Goal: Task Accomplishment & Management: Manage account settings

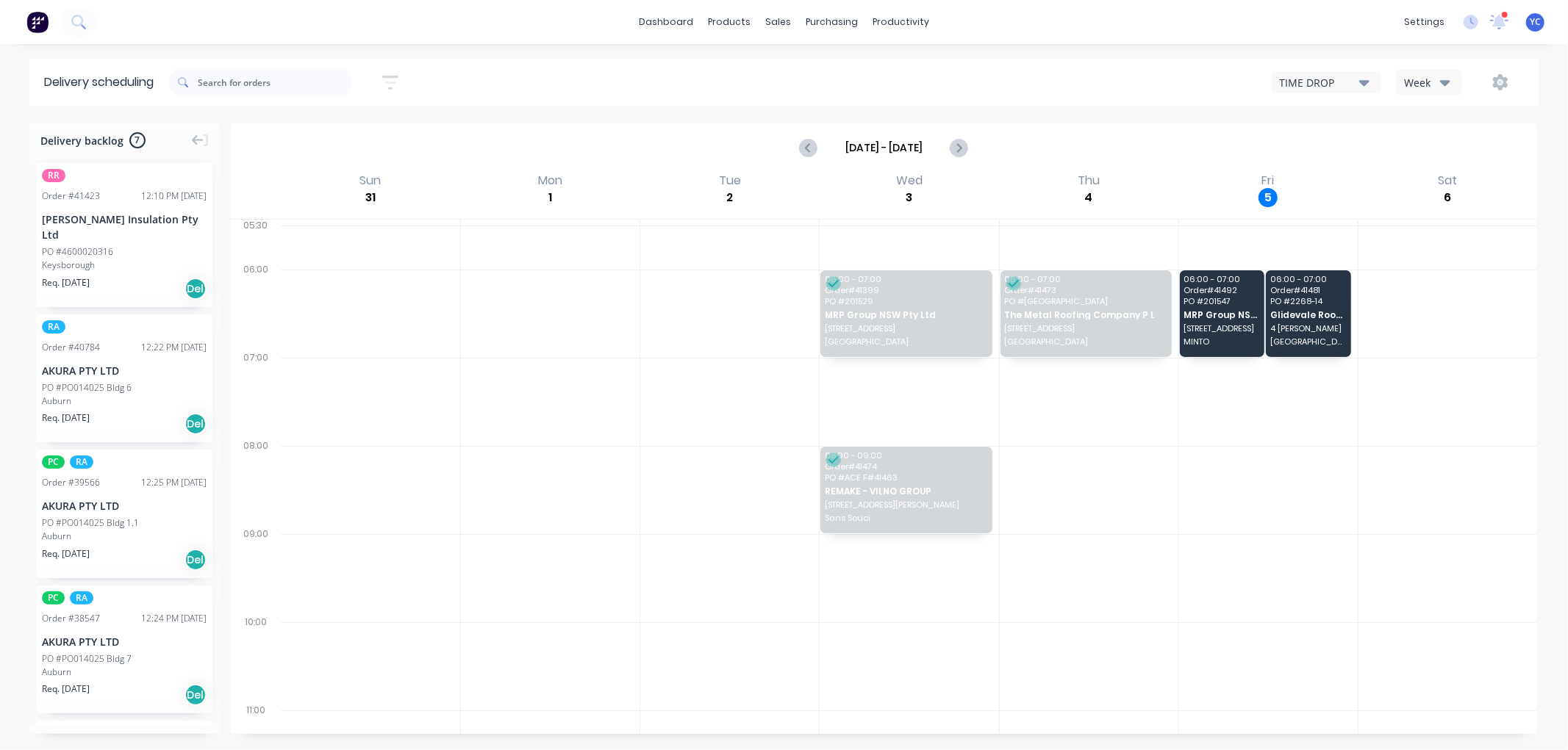
click at [1440, 86] on icon "button" at bounding box center [1445, 82] width 11 height 16
click at [1431, 156] on div "Vehicle" at bounding box center [1468, 150] width 145 height 30
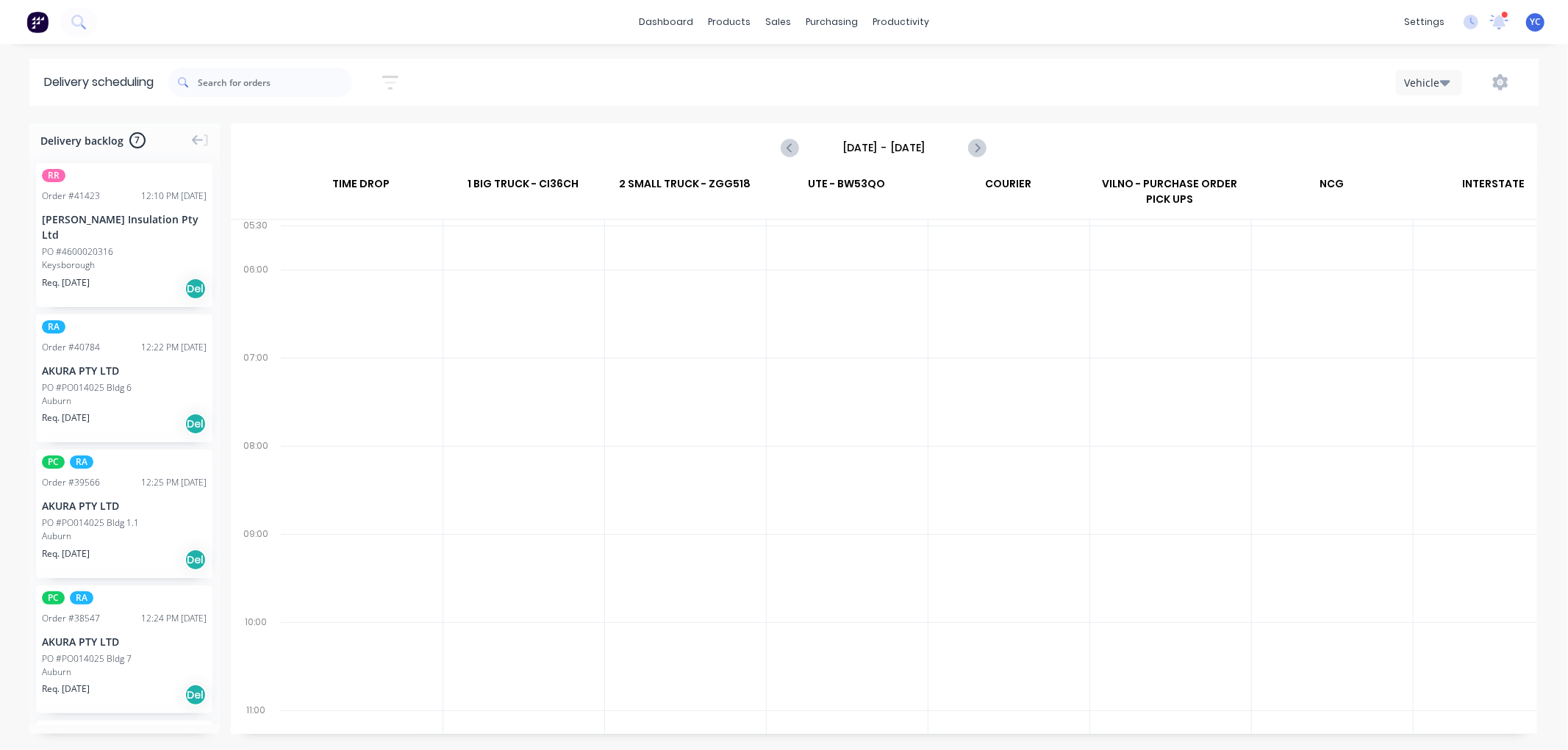
scroll to position [0, 1]
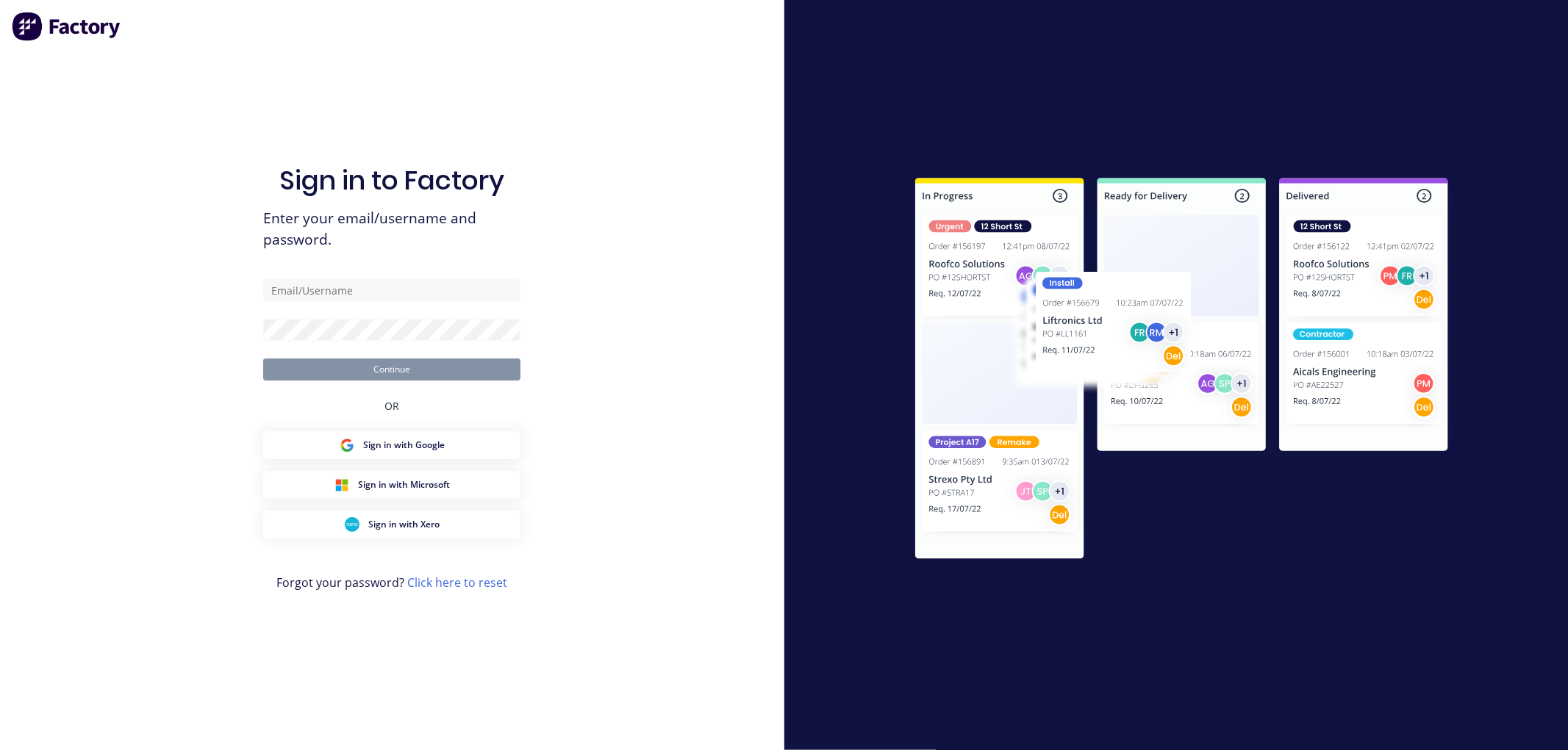
click at [975, 145] on div at bounding box center [1177, 375] width 784 height 750
type input "[EMAIL_ADDRESS][DOMAIN_NAME]"
click at [446, 378] on button "Continue" at bounding box center [391, 369] width 257 height 22
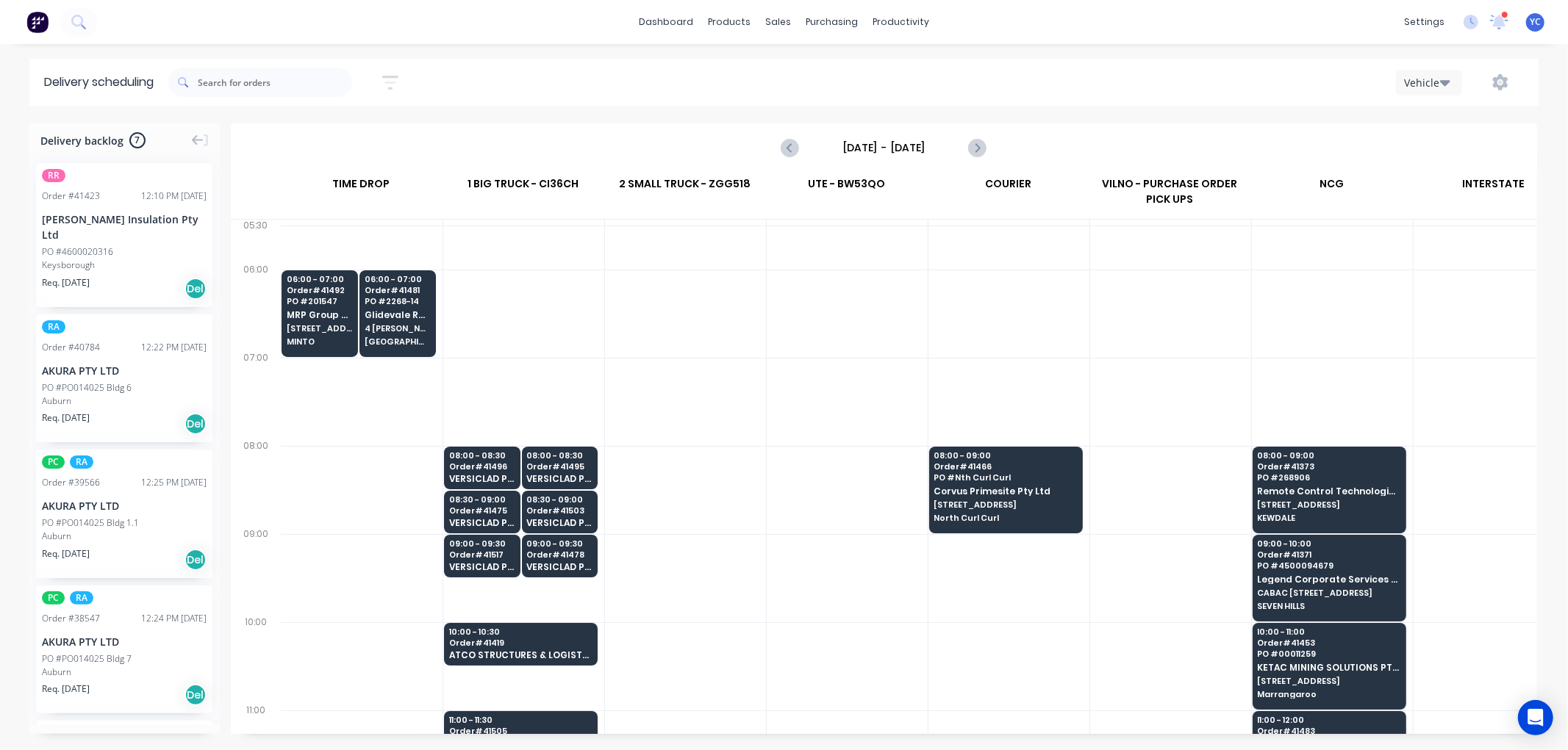
scroll to position [0, 1]
click at [975, 143] on icon "Next page" at bounding box center [977, 147] width 17 height 17
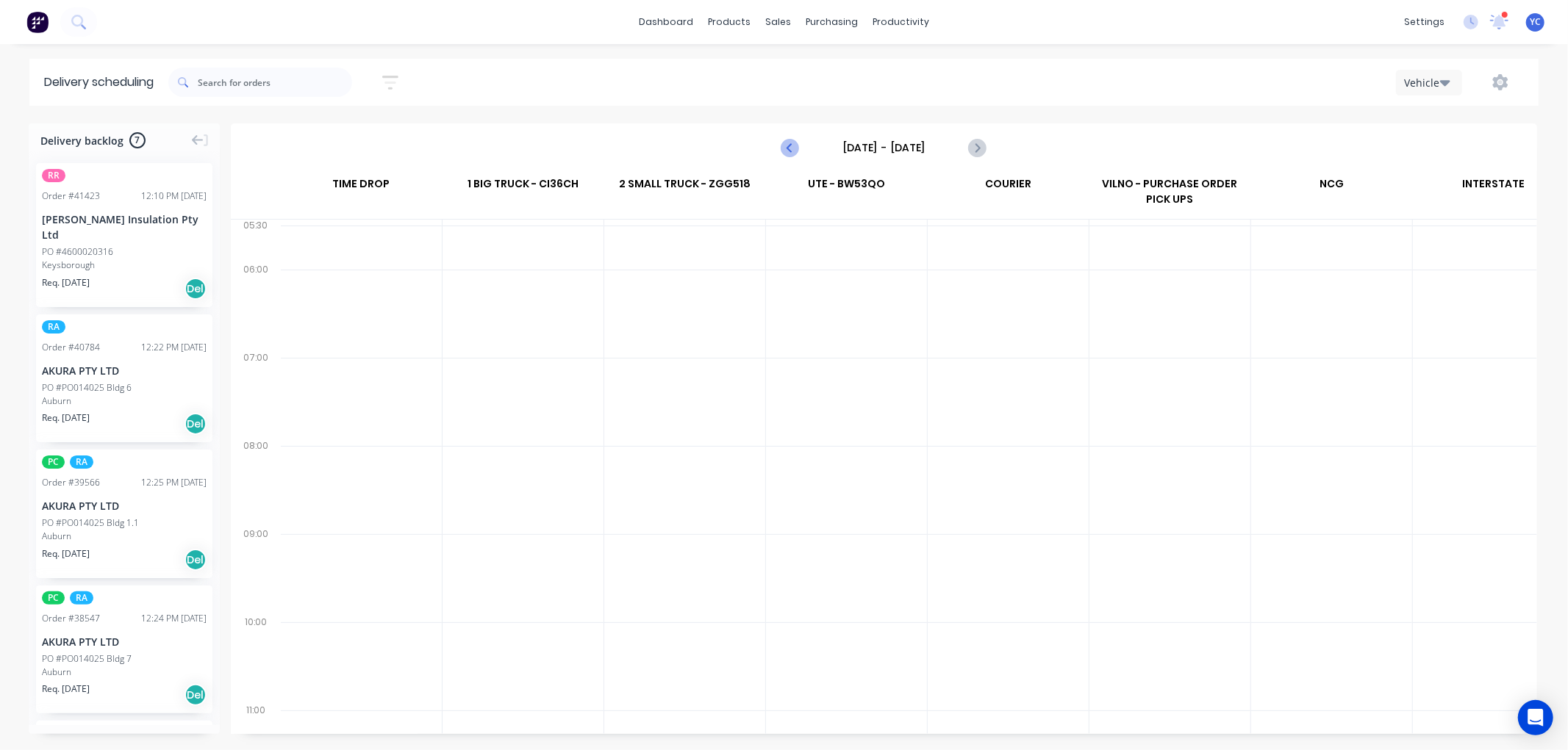
click at [787, 155] on icon "Previous page" at bounding box center [790, 147] width 17 height 17
type input "[DATE] - [DATE]"
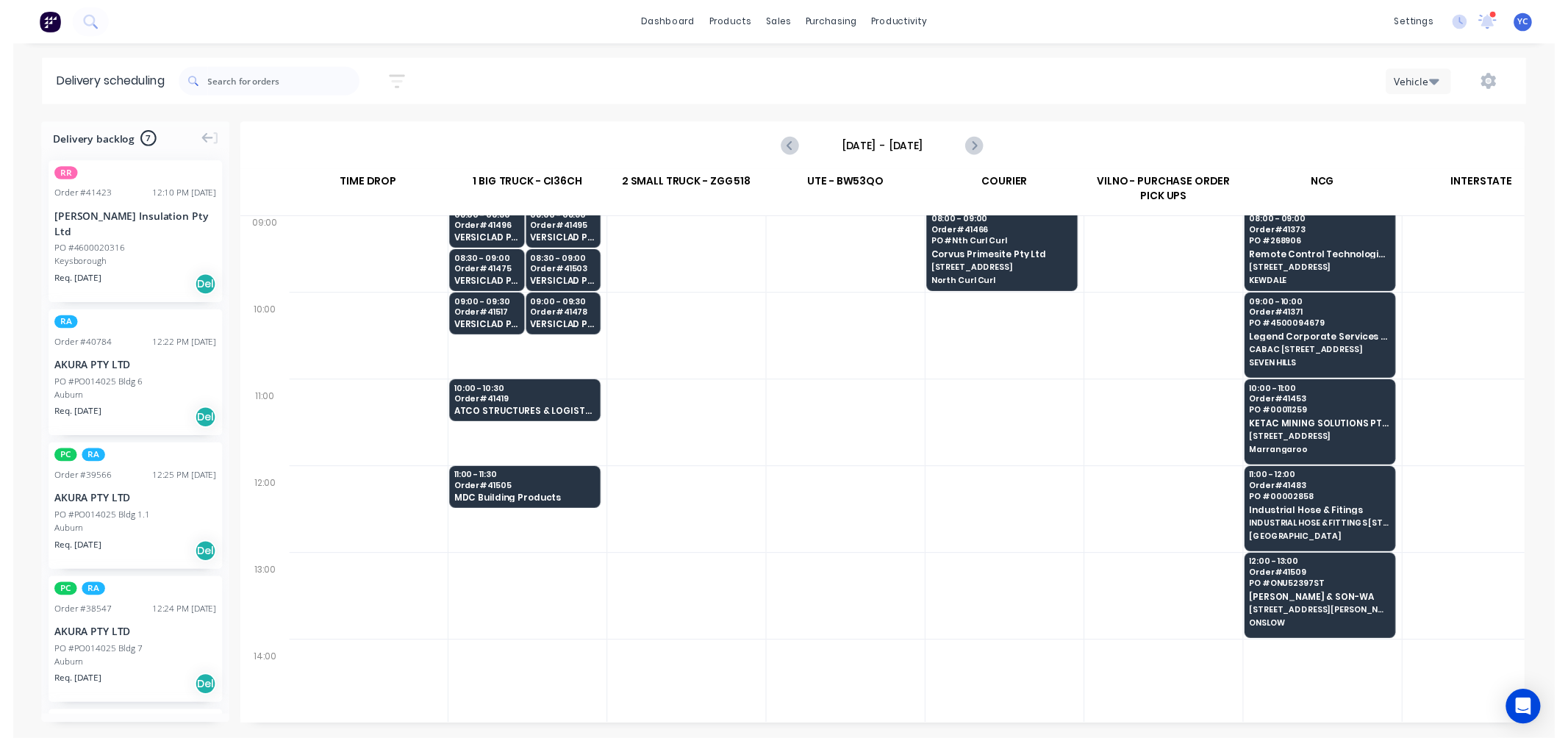
scroll to position [81, 1]
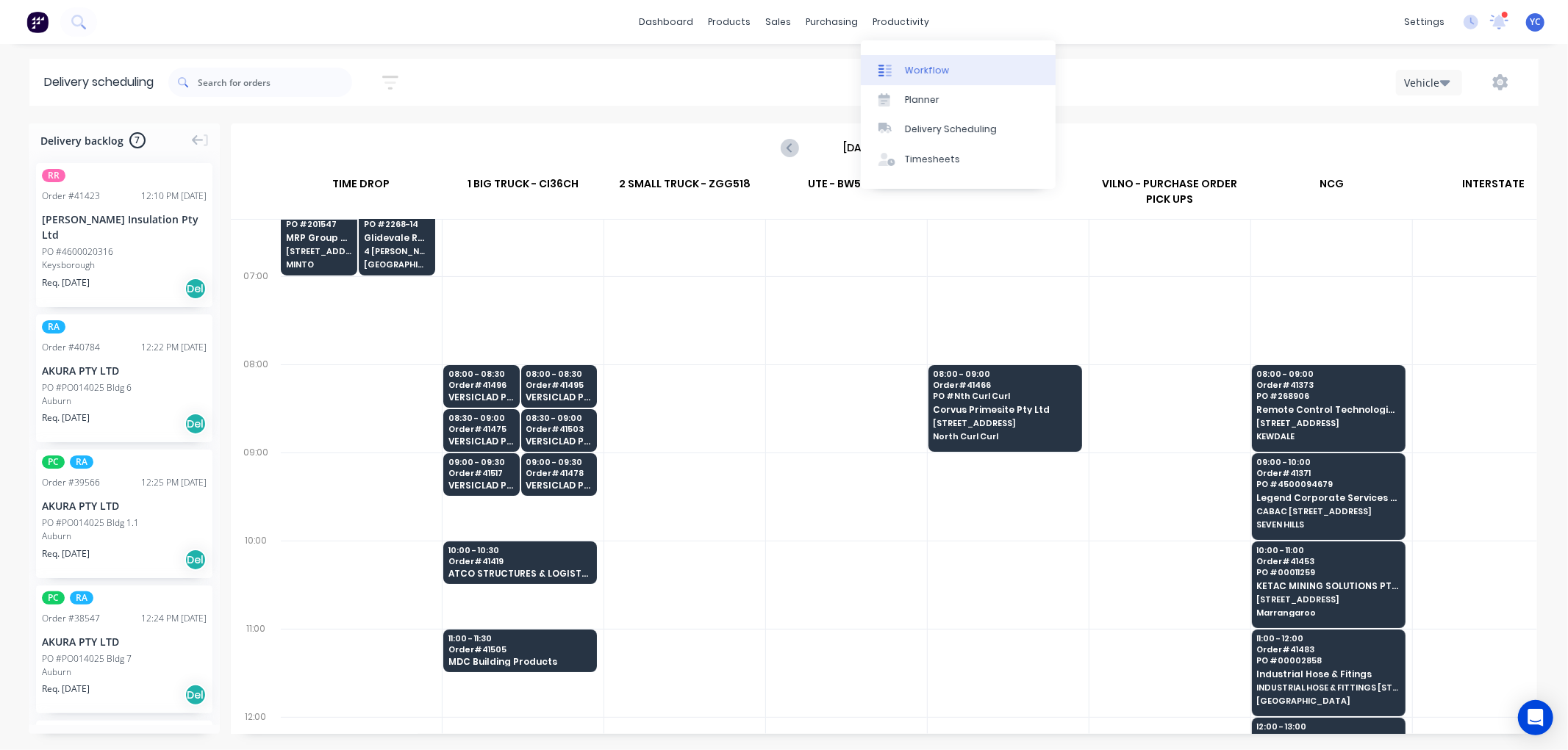
click at [935, 69] on div "Workflow" at bounding box center [927, 70] width 44 height 13
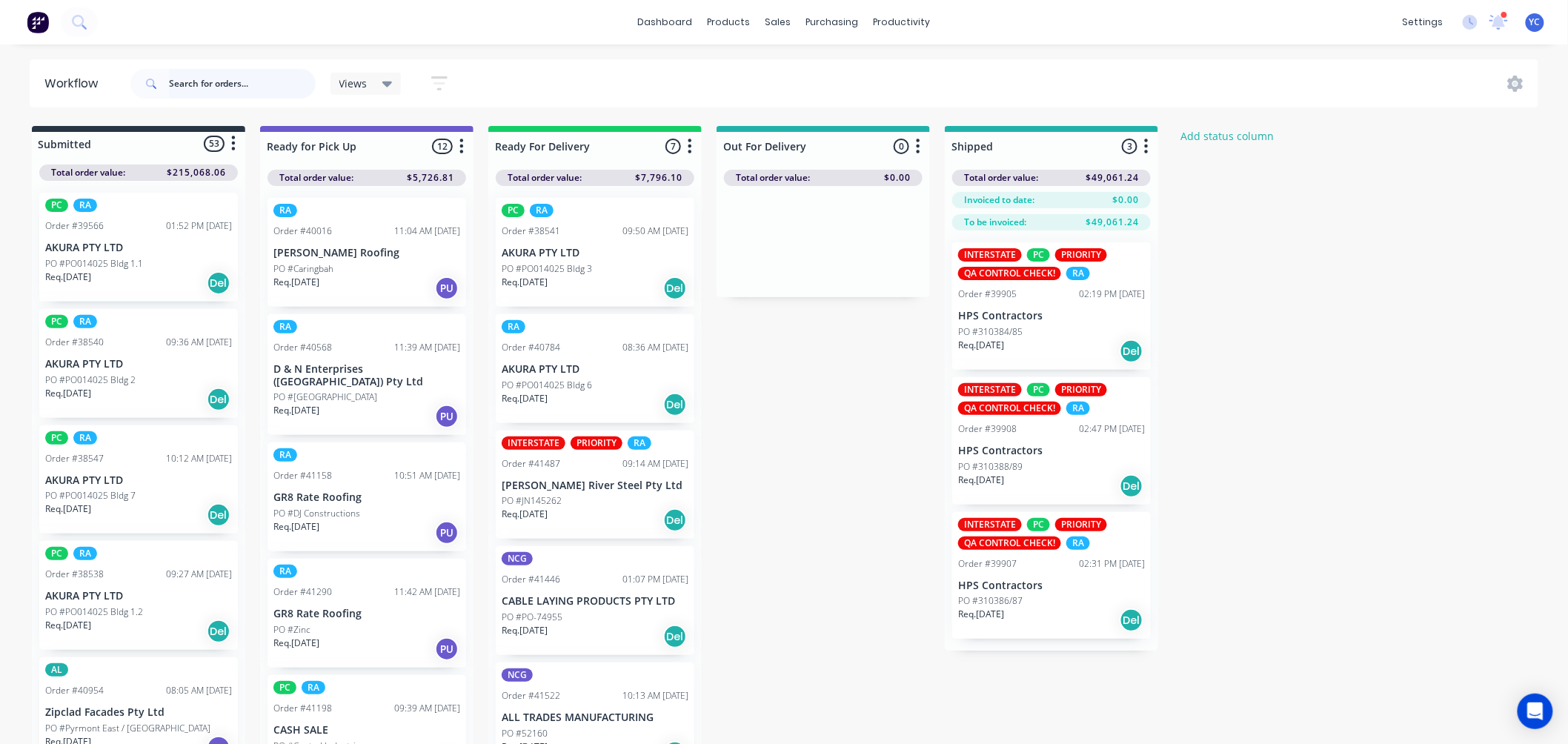
click at [241, 93] on input "text" at bounding box center [241, 84] width 146 height 30
type input "41513"
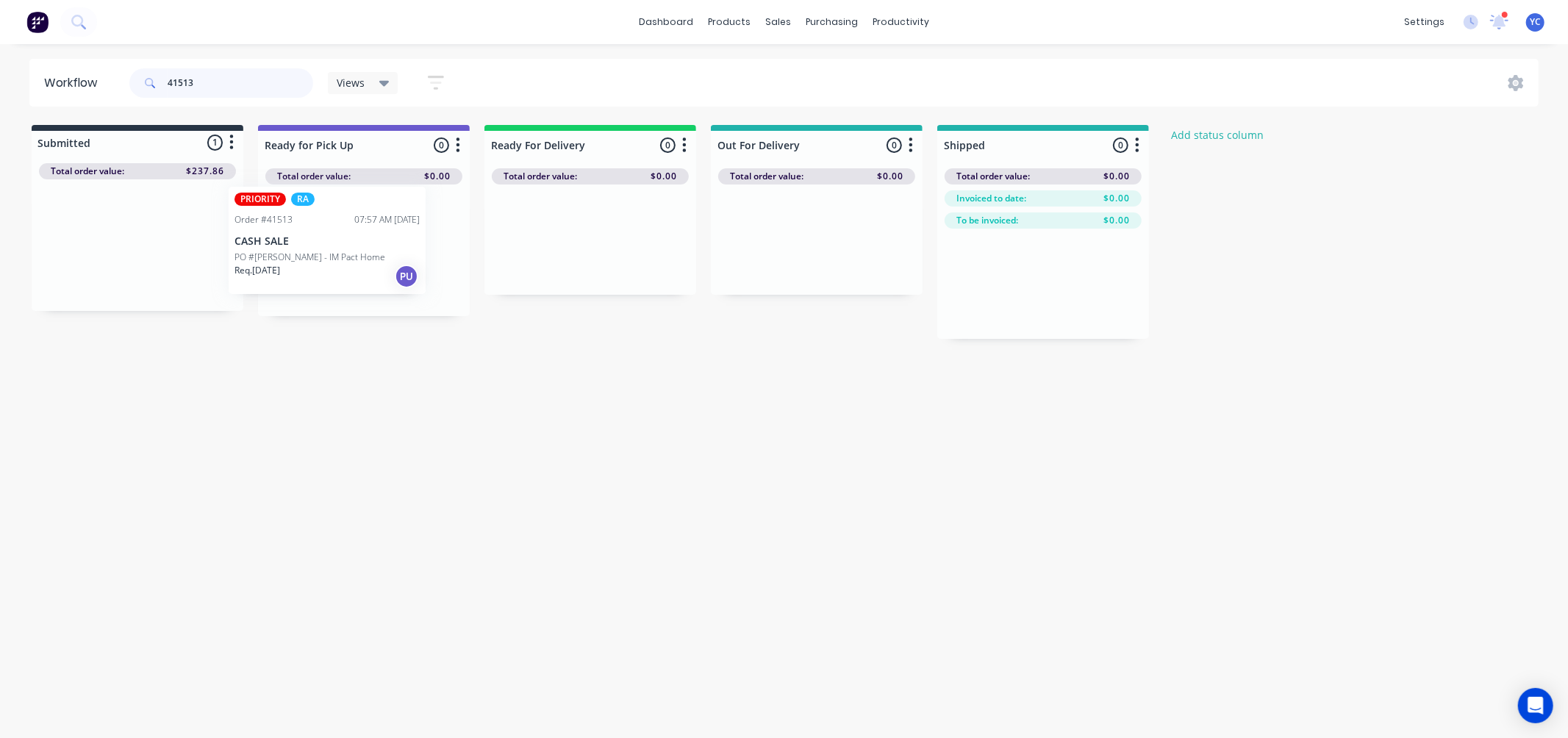
drag, startPoint x: 88, startPoint y: 255, endPoint x: 315, endPoint y: 246, distance: 227.2
click at [315, 245] on div "Submitted 1 Status colour #273444 hex #273444 Save Cancel Summaries Total order…" at bounding box center [787, 231] width 1598 height 214
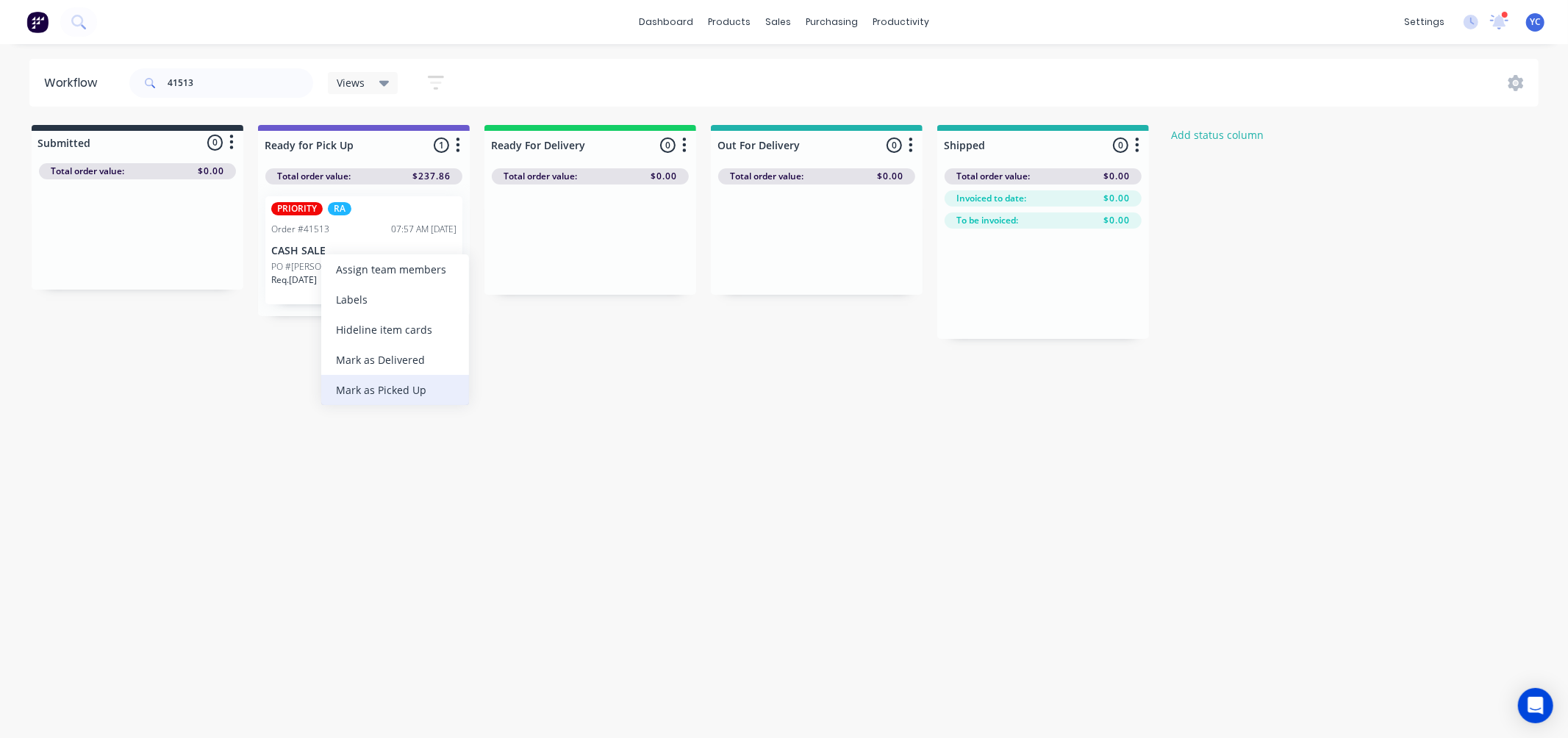
click at [407, 385] on div "Mark as Picked Up" at bounding box center [395, 390] width 147 height 30
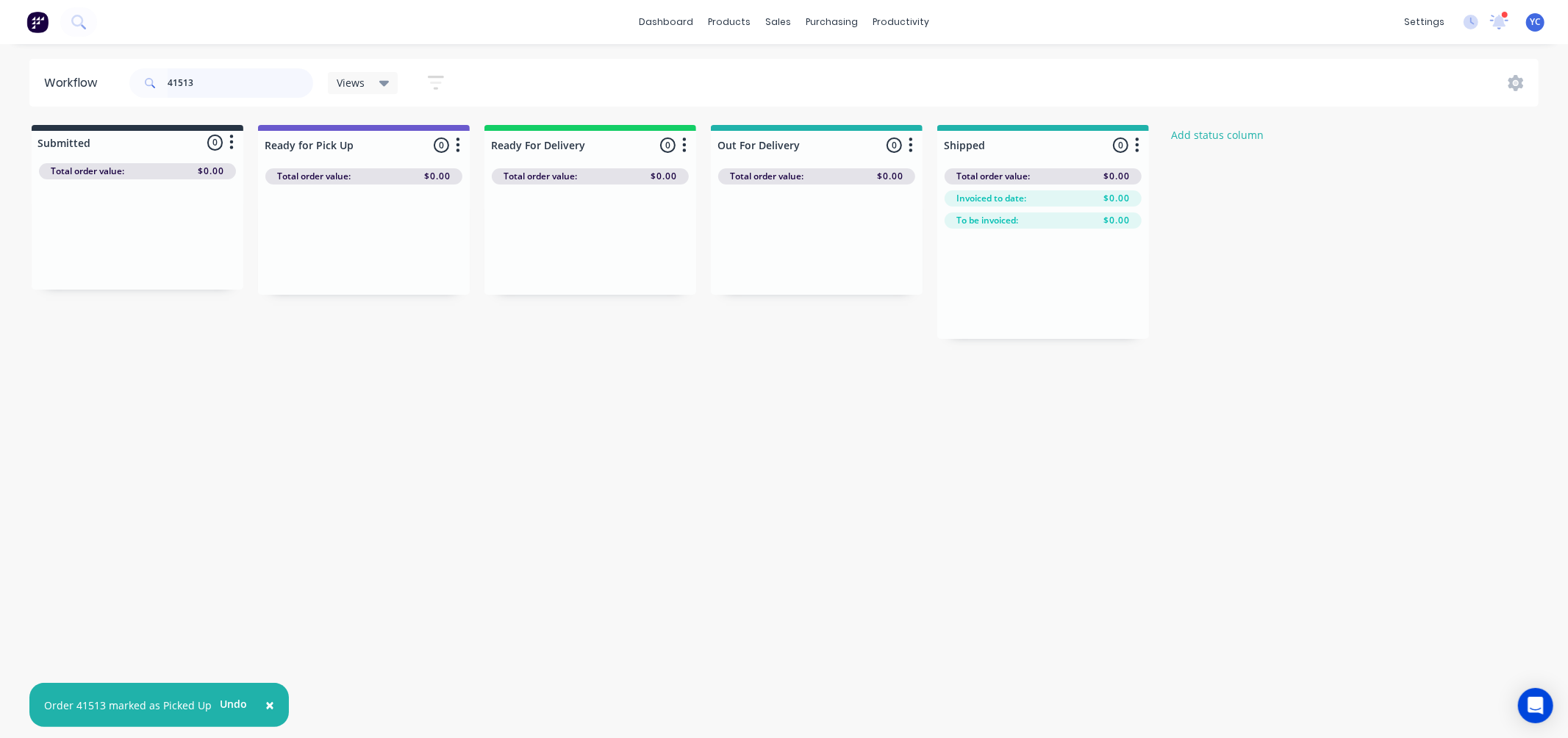
click at [263, 91] on input "41513" at bounding box center [239, 83] width 145 height 30
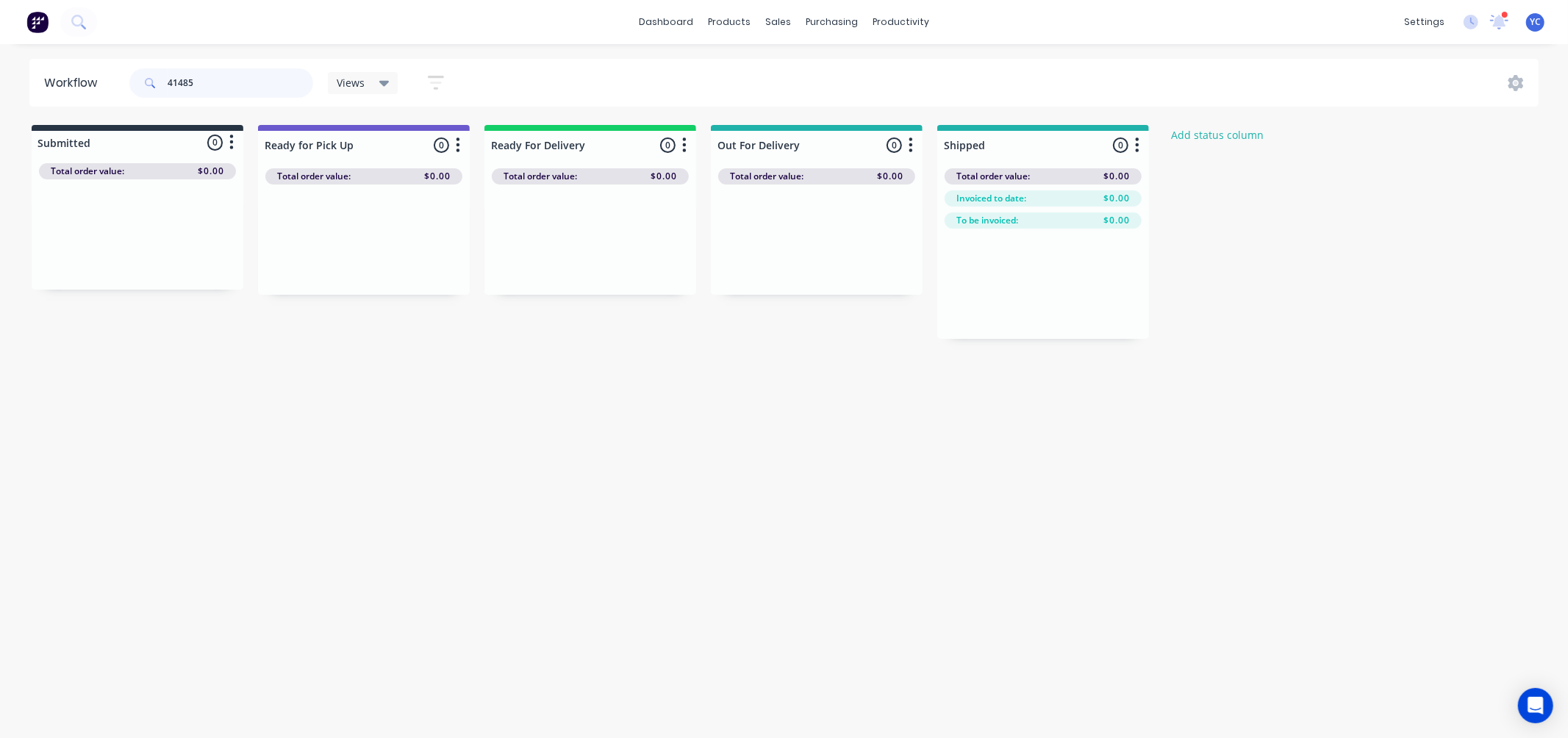
click at [283, 94] on input "41485" at bounding box center [239, 83] width 145 height 30
click at [508, 262] on p "PO #PO-74955" at bounding box center [527, 266] width 60 height 13
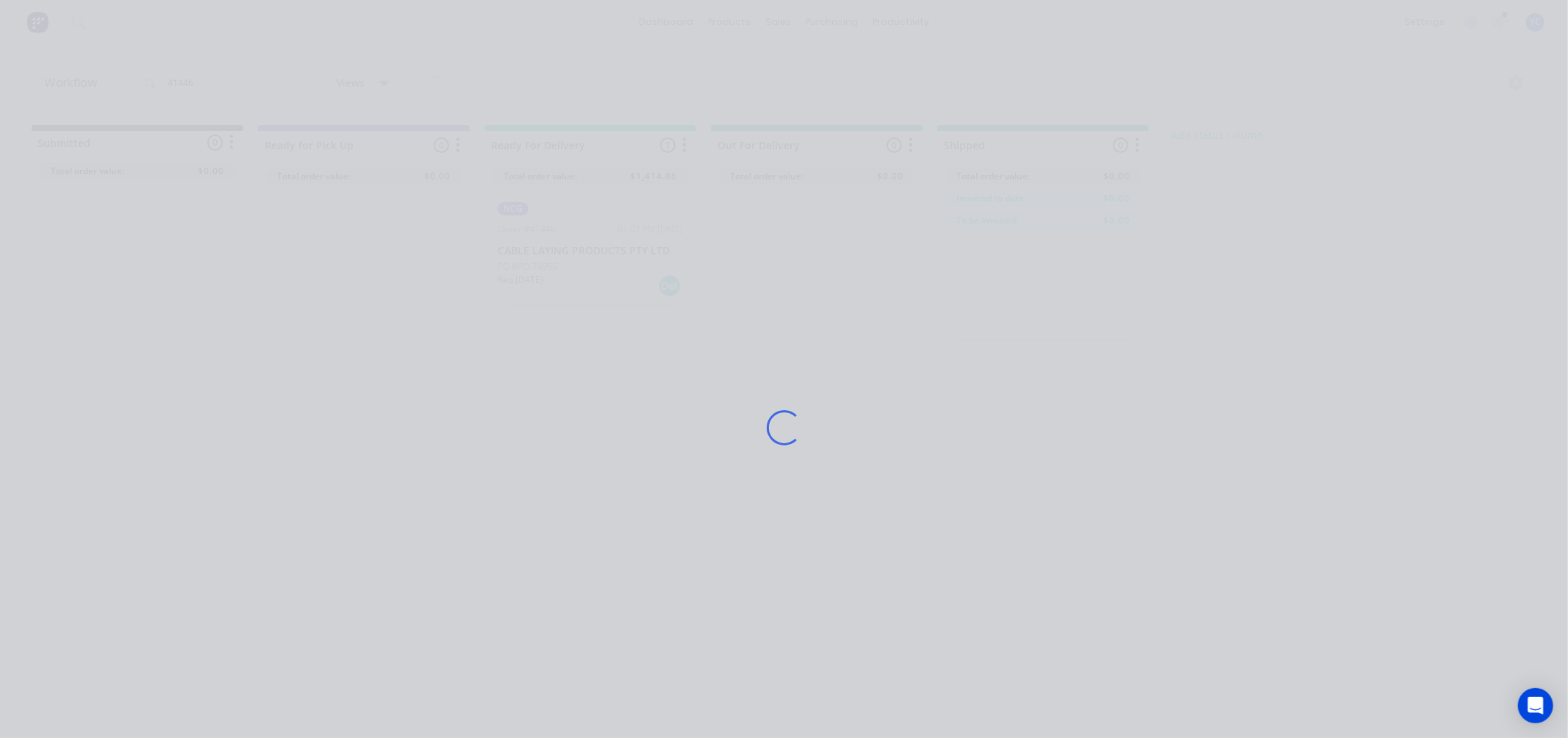
click at [1026, 274] on div "Loading..." at bounding box center [784, 427] width 1176 height 738
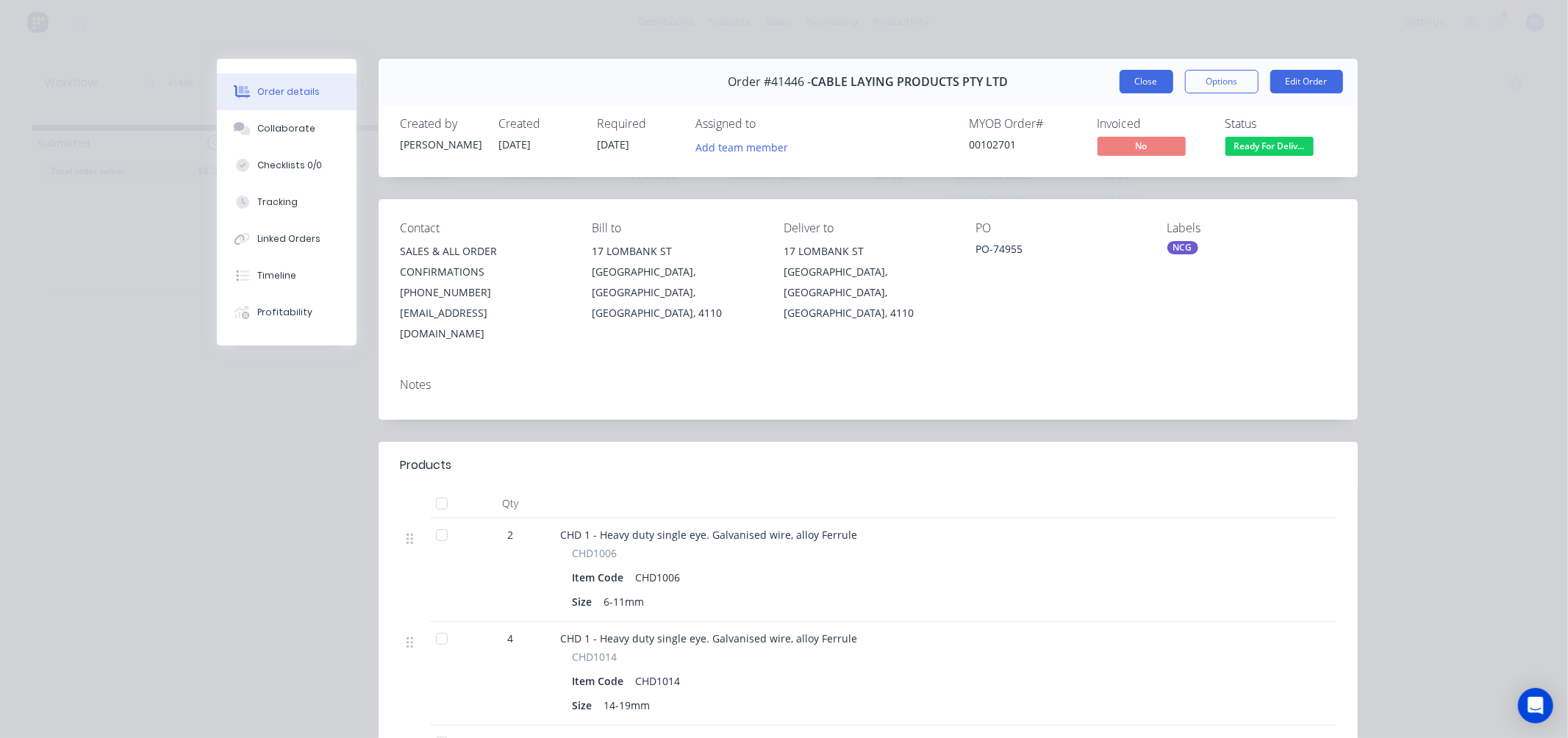
click at [1127, 81] on button "Close" at bounding box center [1146, 81] width 54 height 24
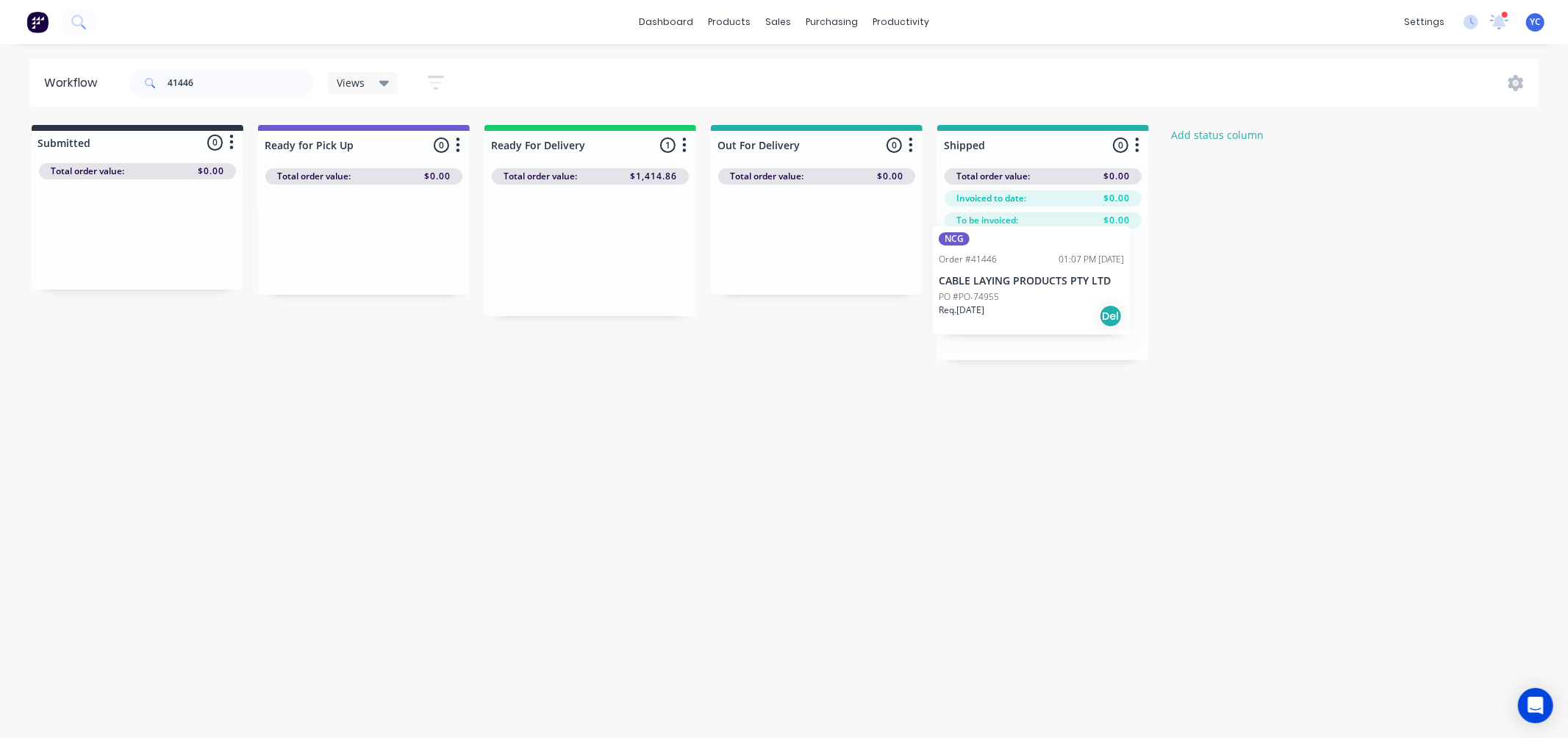
drag, startPoint x: 575, startPoint y: 272, endPoint x: 1026, endPoint y: 302, distance: 452.0
click at [1026, 302] on div "Submitted 0 Status colour #273444 hex #273444 Save Cancel Summaries Total order…" at bounding box center [787, 242] width 1598 height 235
click at [198, 79] on input "41446" at bounding box center [239, 83] width 145 height 30
type input "41522"
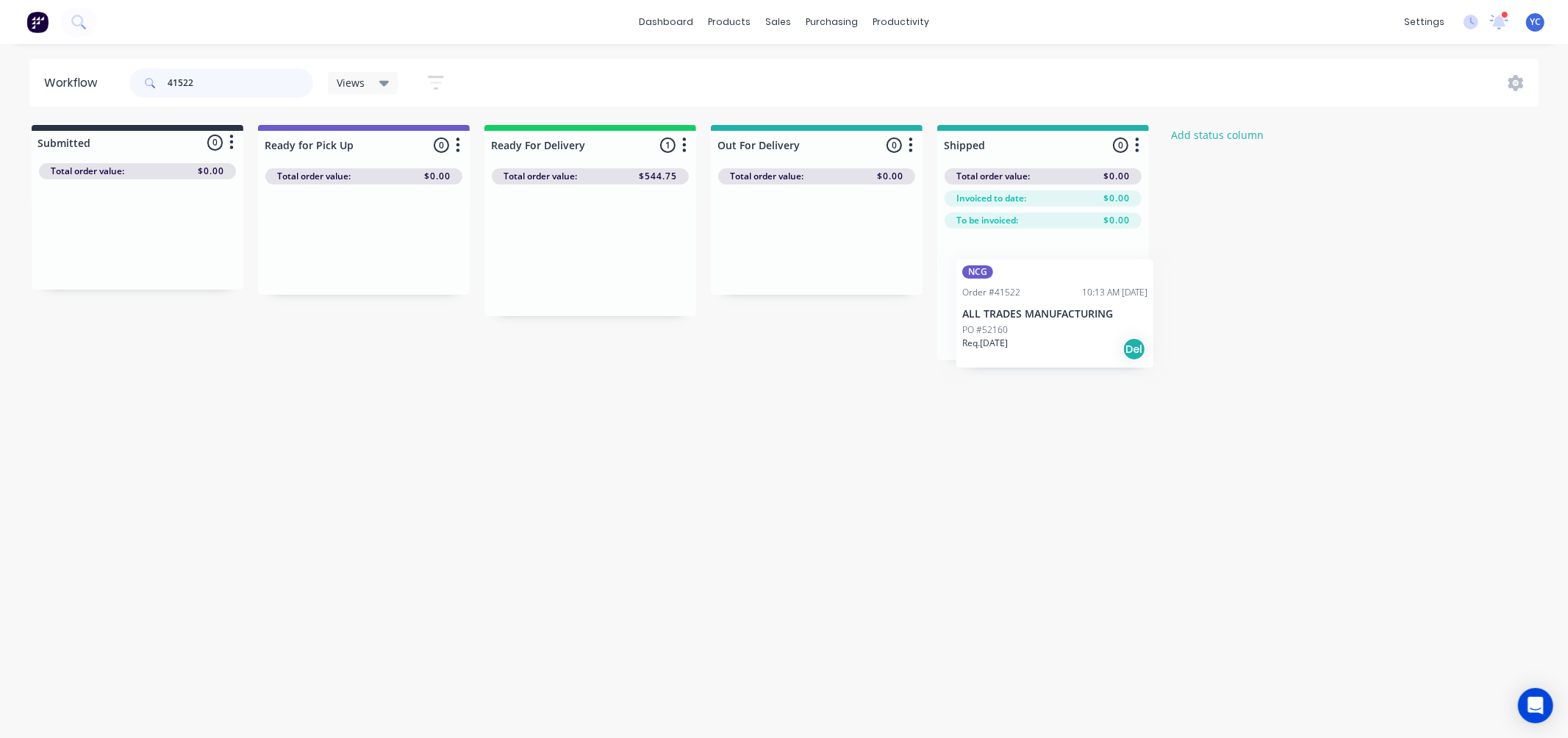
drag, startPoint x: 531, startPoint y: 251, endPoint x: 1004, endPoint y: 312, distance: 476.9
click at [1005, 312] on div "Submitted 0 Status colour #273444 hex #273444 Save Cancel Summaries Total order…" at bounding box center [787, 242] width 1598 height 235
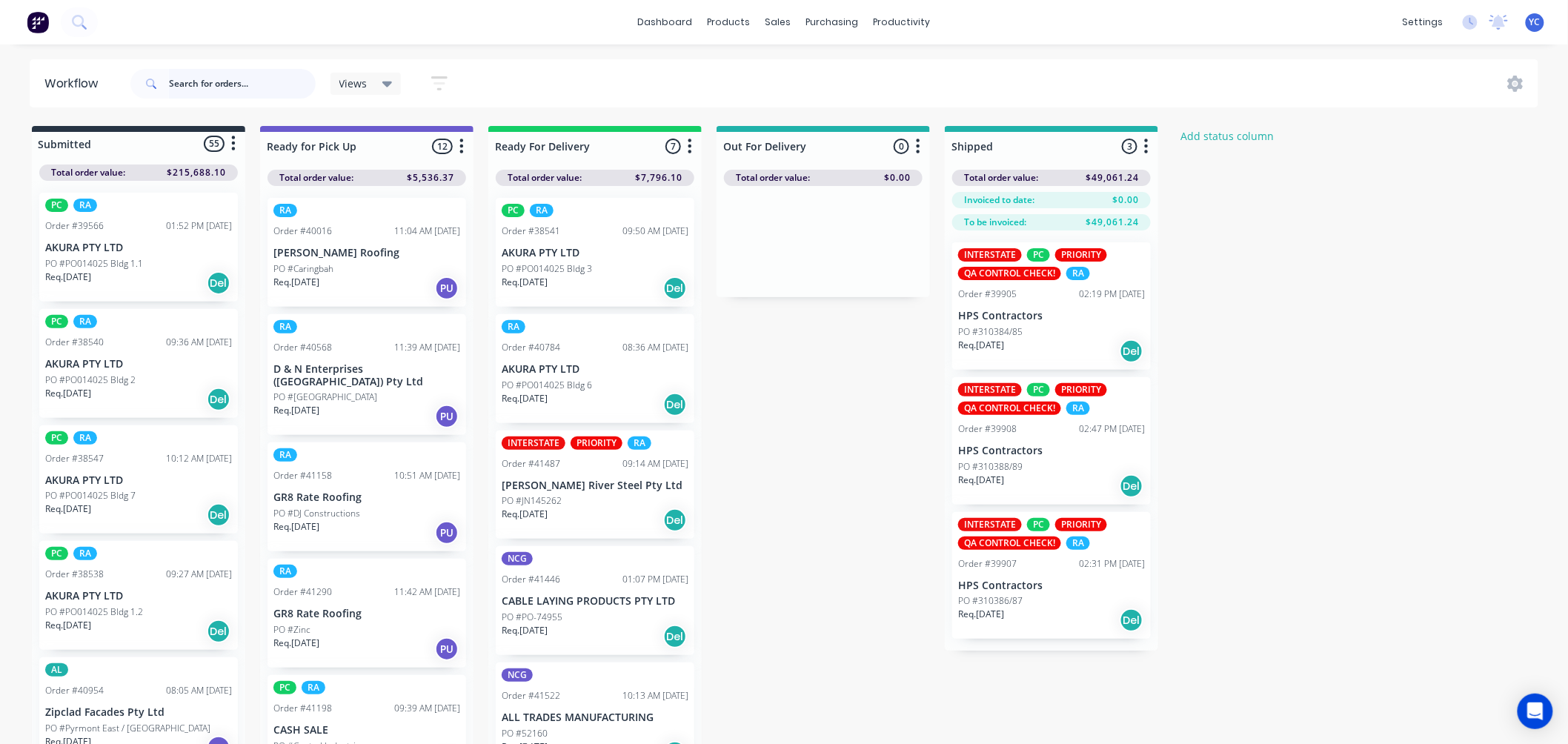
click at [197, 83] on input "text" at bounding box center [241, 84] width 146 height 30
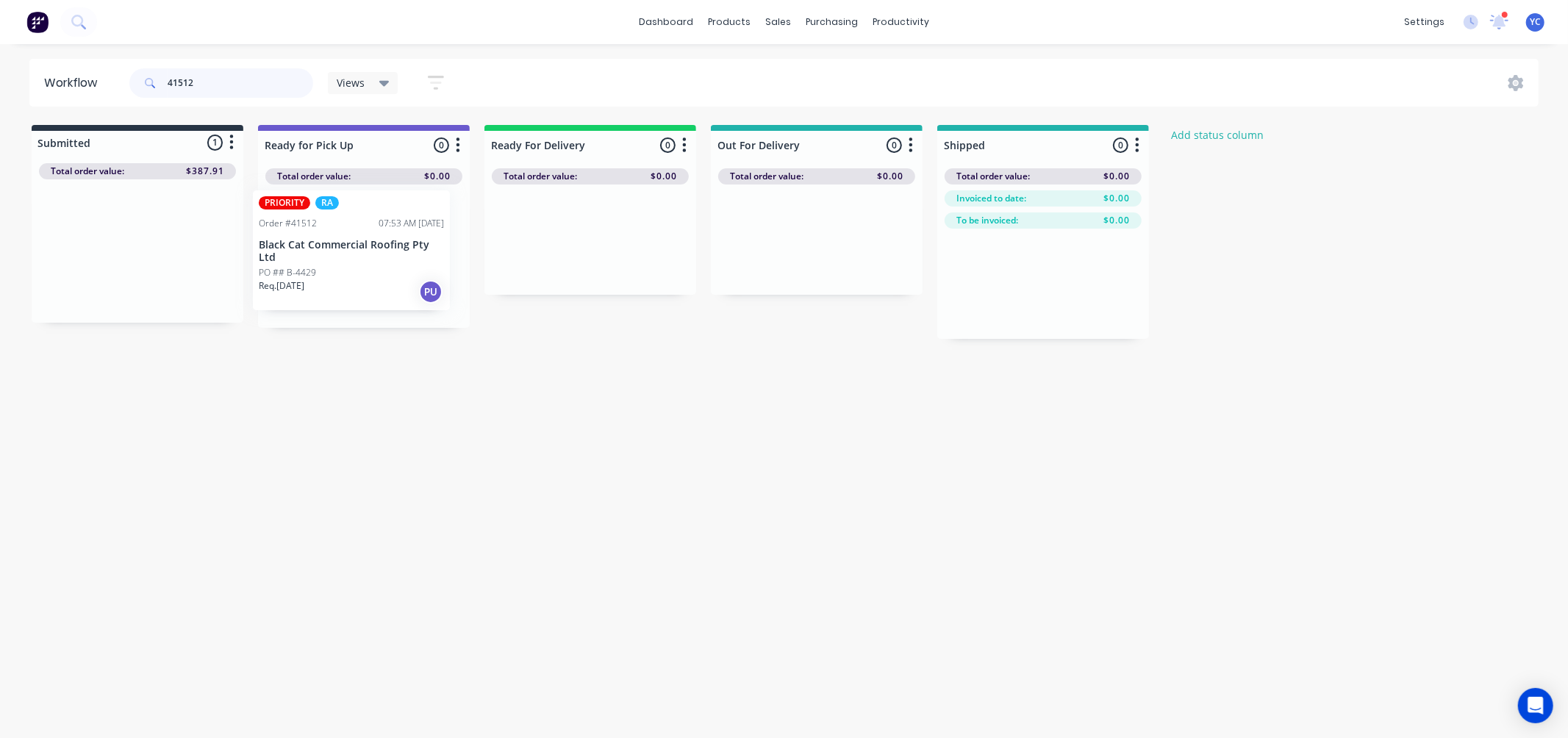
drag, startPoint x: 59, startPoint y: 244, endPoint x: 280, endPoint y: 243, distance: 221.0
click at [280, 243] on div "Submitted 1 Status colour #273444 hex #273444 Save Cancel Summaries Total order…" at bounding box center [787, 231] width 1598 height 214
click at [244, 94] on input "41512" at bounding box center [239, 83] width 145 height 30
type input "41512"
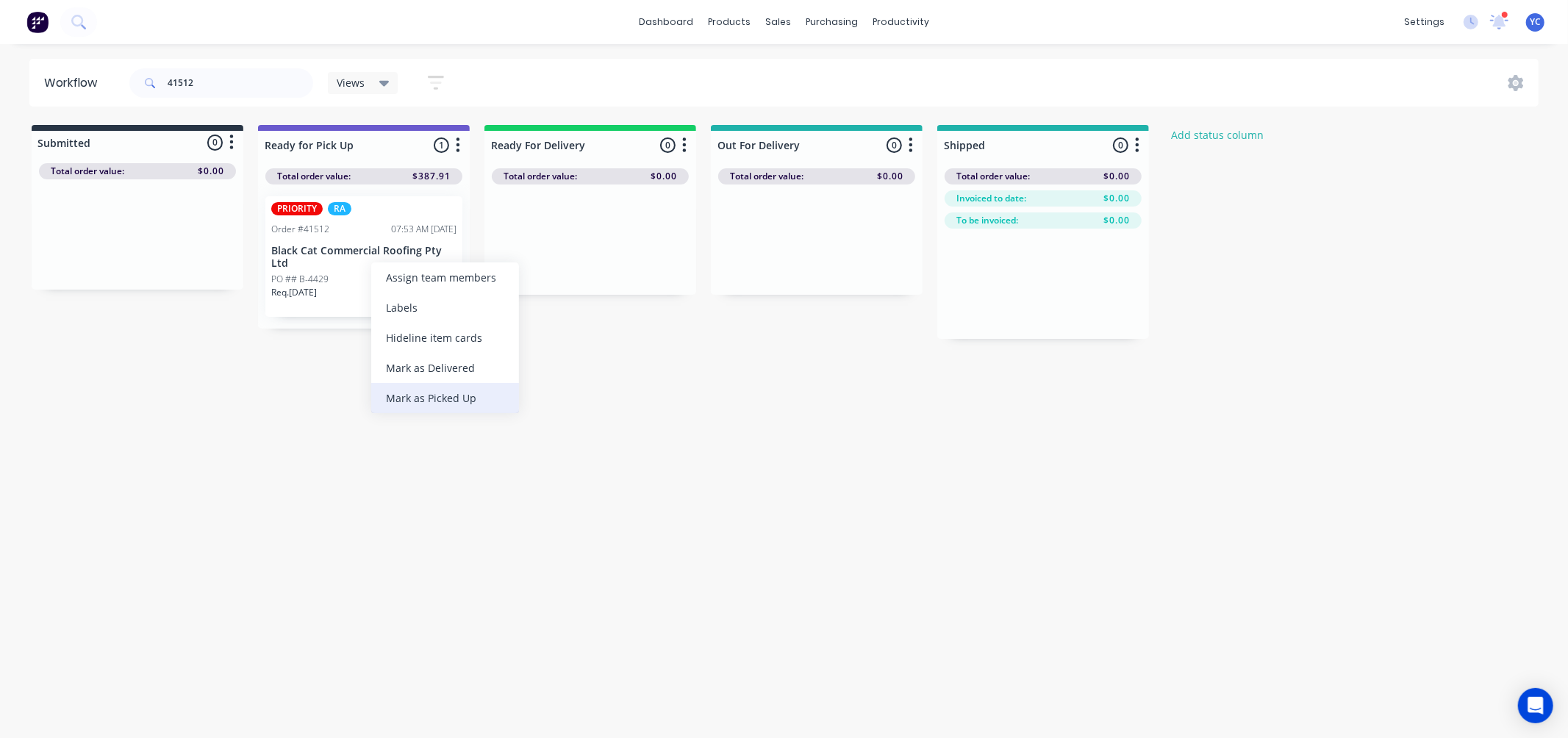
click at [436, 394] on div "Mark as Picked Up" at bounding box center [445, 398] width 147 height 30
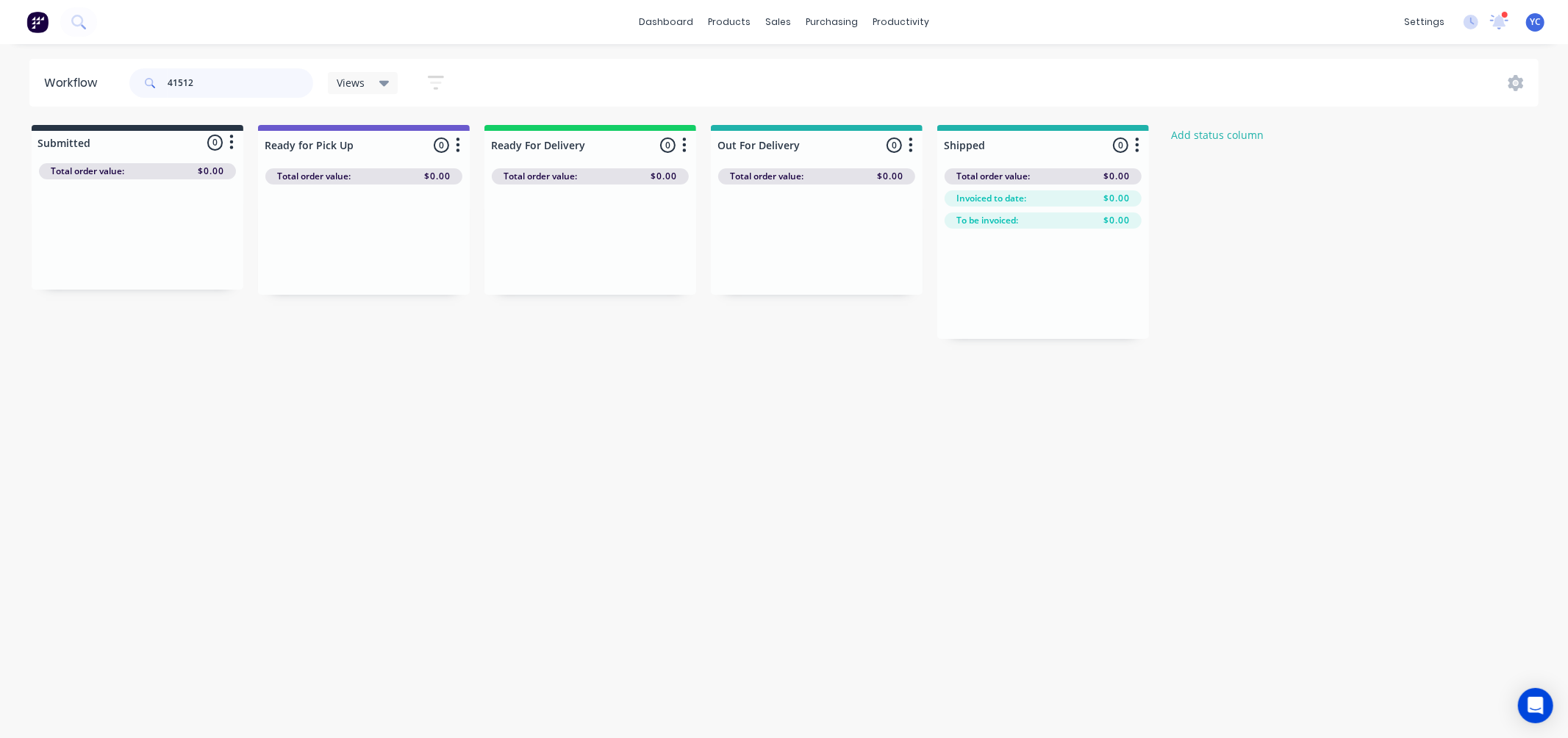
click at [246, 89] on input "41512" at bounding box center [239, 83] width 145 height 30
type input "41485"
click at [423, 403] on div "Mark as Picked Up" at bounding box center [408, 403] width 147 height 30
click at [219, 78] on input "41485" at bounding box center [239, 83] width 145 height 30
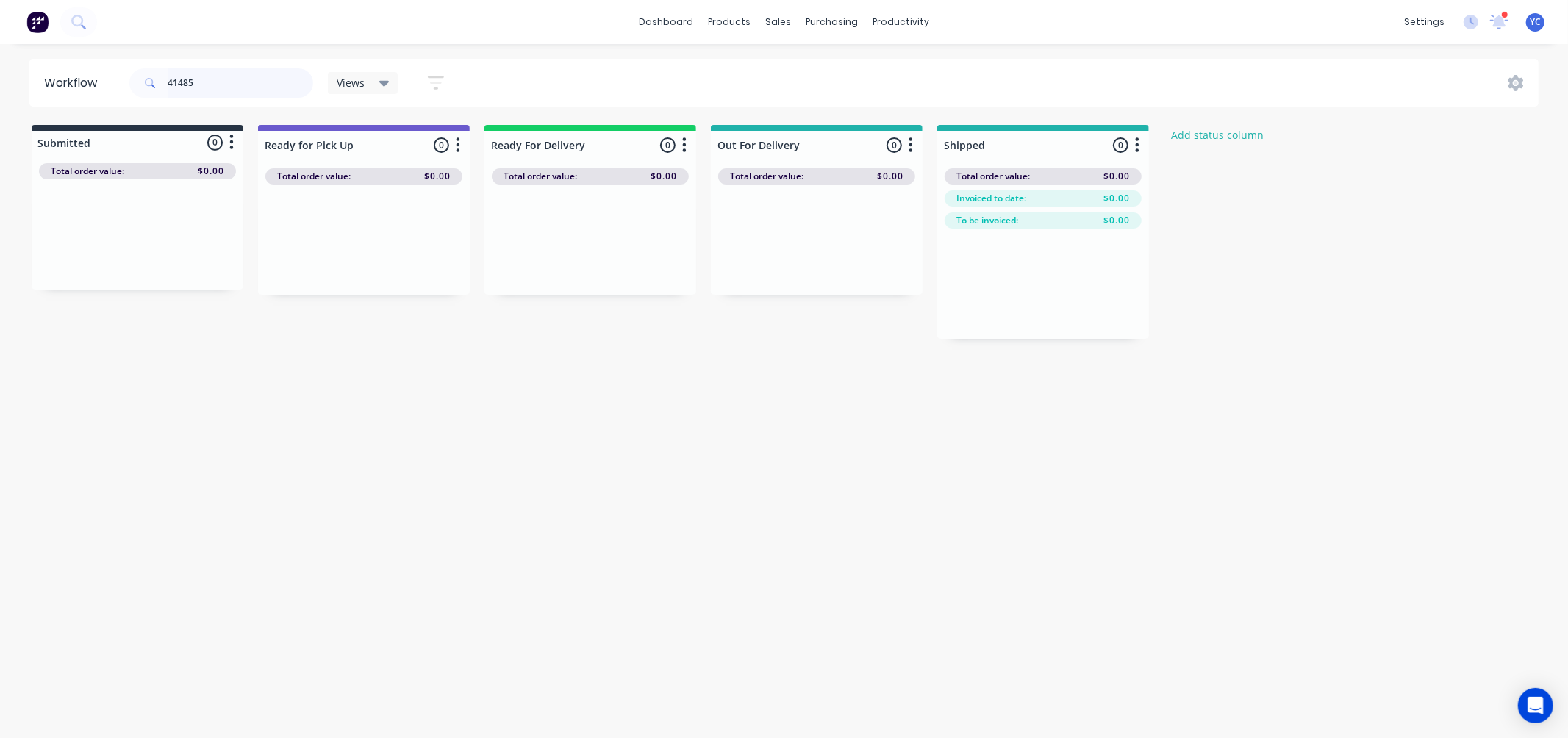
click at [219, 78] on input "41485" at bounding box center [239, 83] width 145 height 30
click at [230, 83] on input "41508" at bounding box center [239, 83] width 145 height 30
drag, startPoint x: 128, startPoint y: 255, endPoint x: 364, endPoint y: 270, distance: 236.5
click at [364, 270] on div "Submitted 1 Status colour #273444 hex #273444 Save Cancel Summaries Total order…" at bounding box center [787, 231] width 1598 height 214
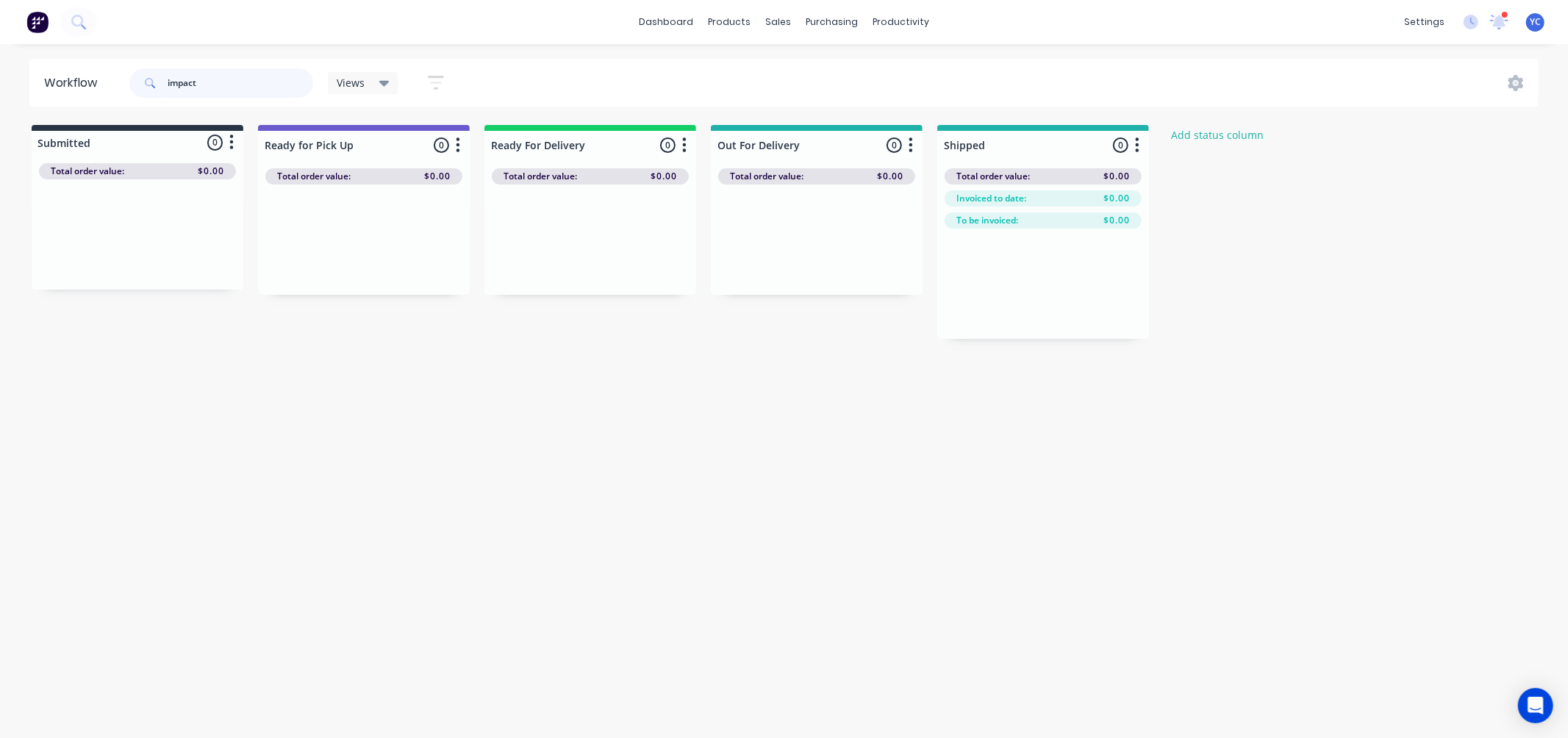
click at [216, 89] on input "impact" at bounding box center [239, 83] width 145 height 30
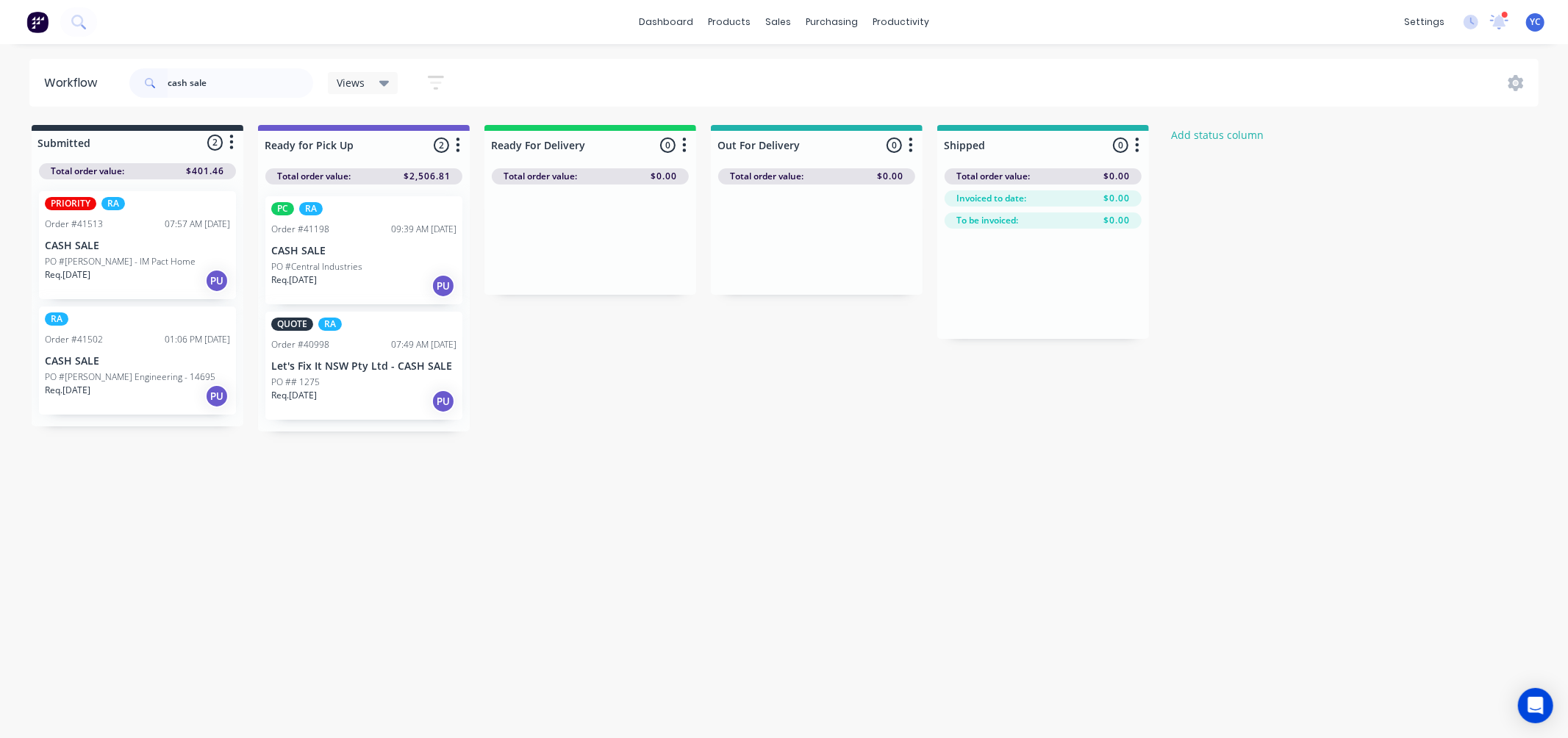
click at [128, 270] on div "Req. 05/09/25 PU" at bounding box center [138, 280] width 185 height 25
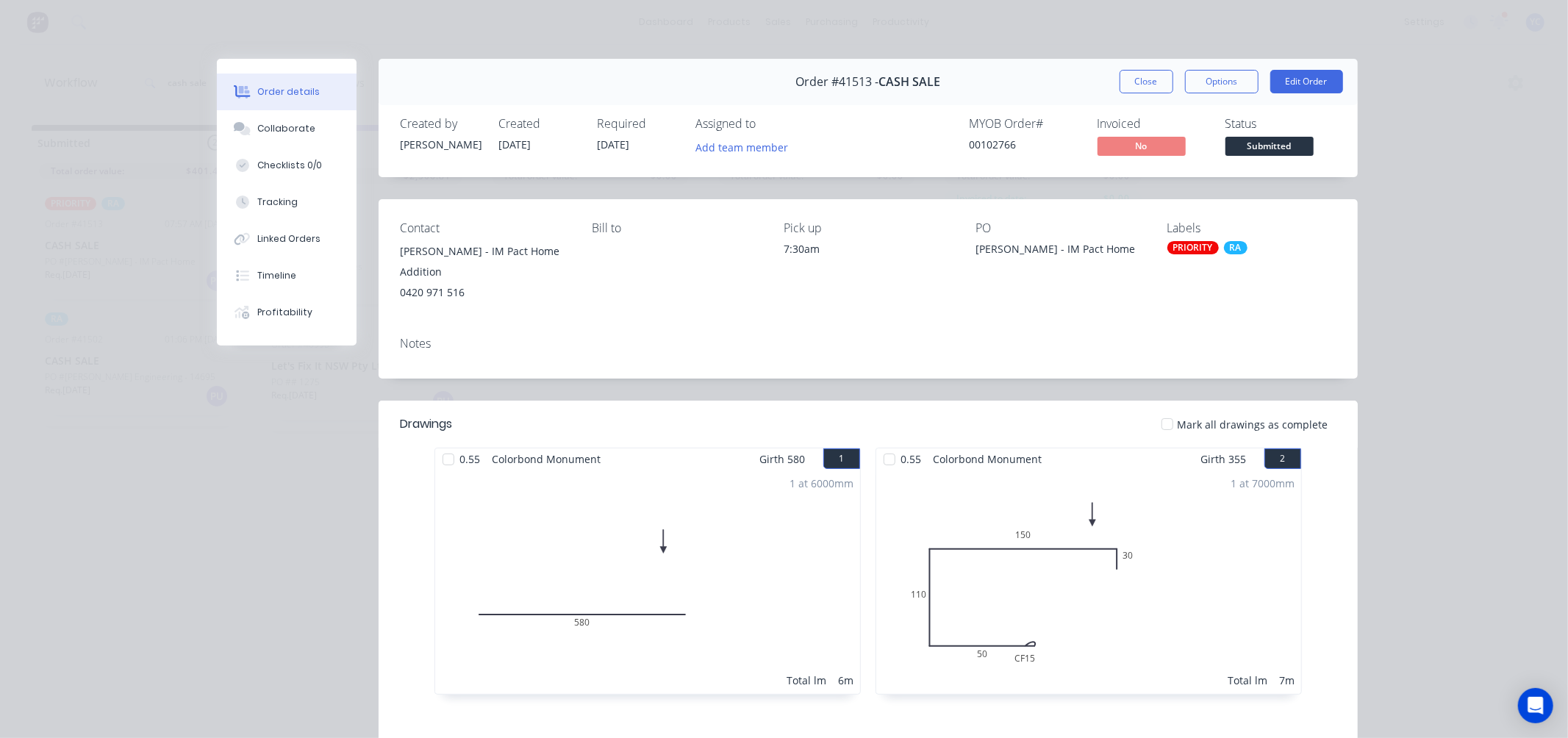
click at [1132, 77] on button "Close" at bounding box center [1146, 81] width 54 height 24
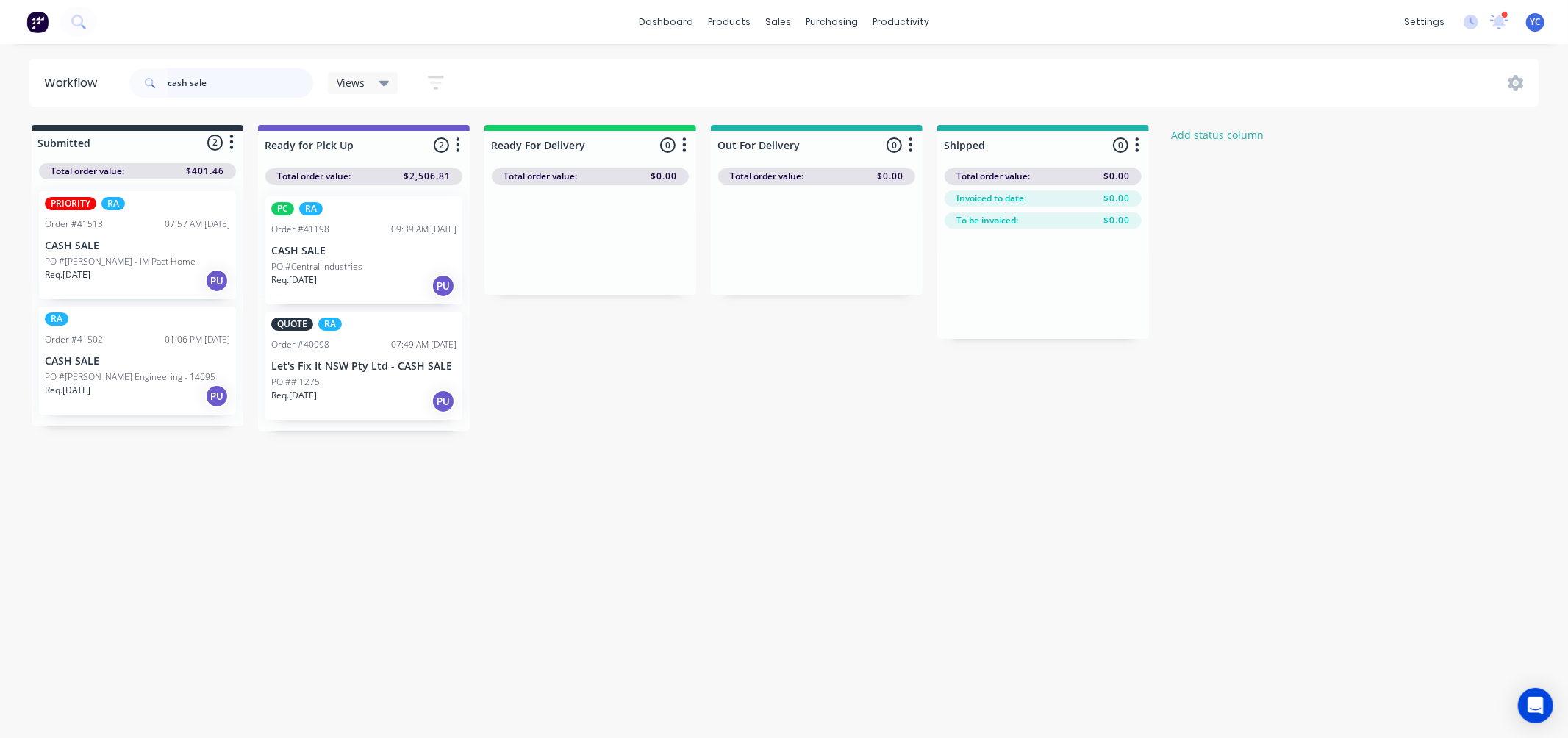
click at [250, 88] on input "cash sale" at bounding box center [239, 83] width 145 height 30
click at [251, 87] on input "cash sale" at bounding box center [239, 83] width 145 height 30
type input "c"
type input "41508"
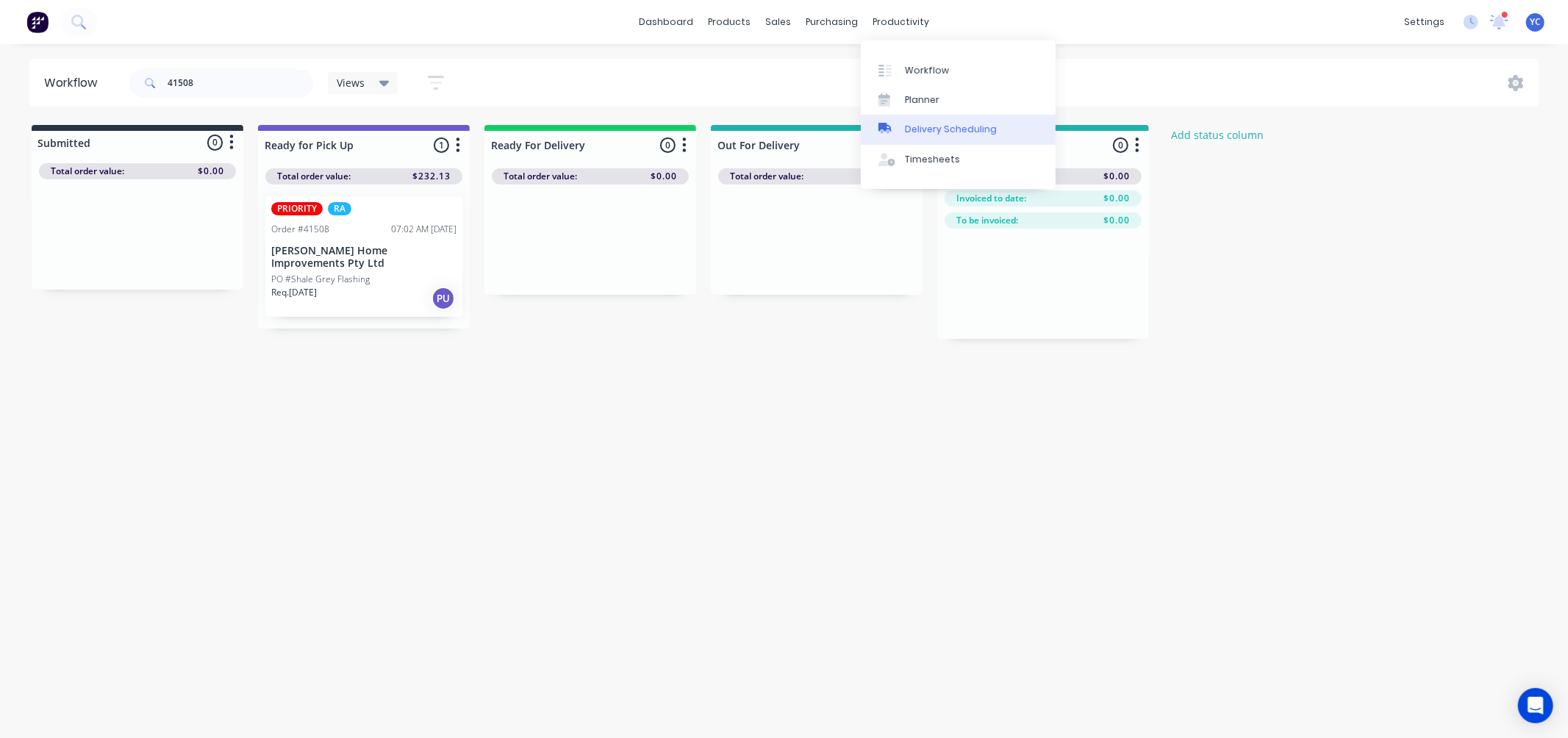
click at [937, 135] on div "Delivery Scheduling" at bounding box center [950, 128] width 92 height 13
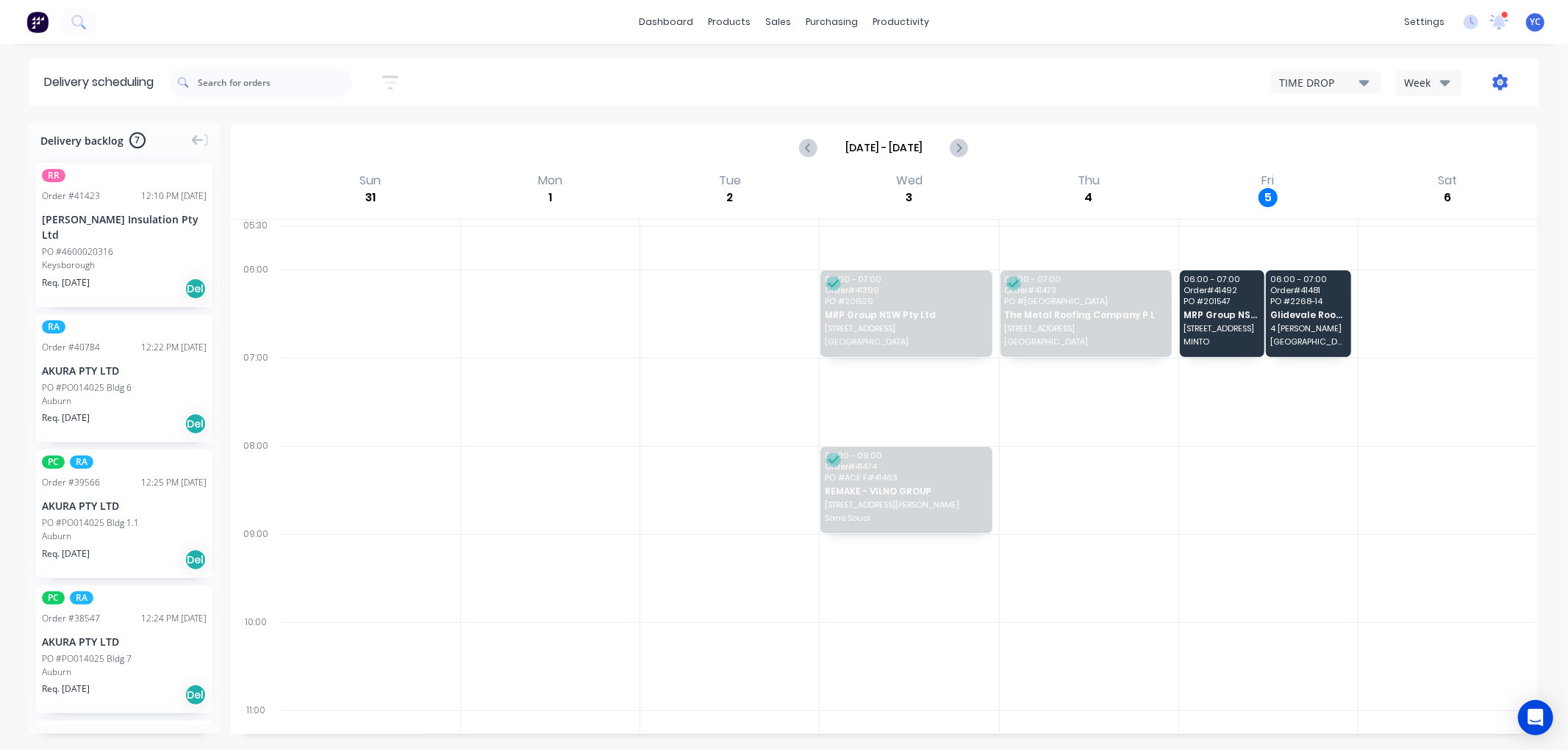
click at [1504, 89] on icon "button" at bounding box center [1500, 82] width 16 height 16
click at [1449, 156] on div "Settings" at bounding box center [1453, 151] width 113 height 21
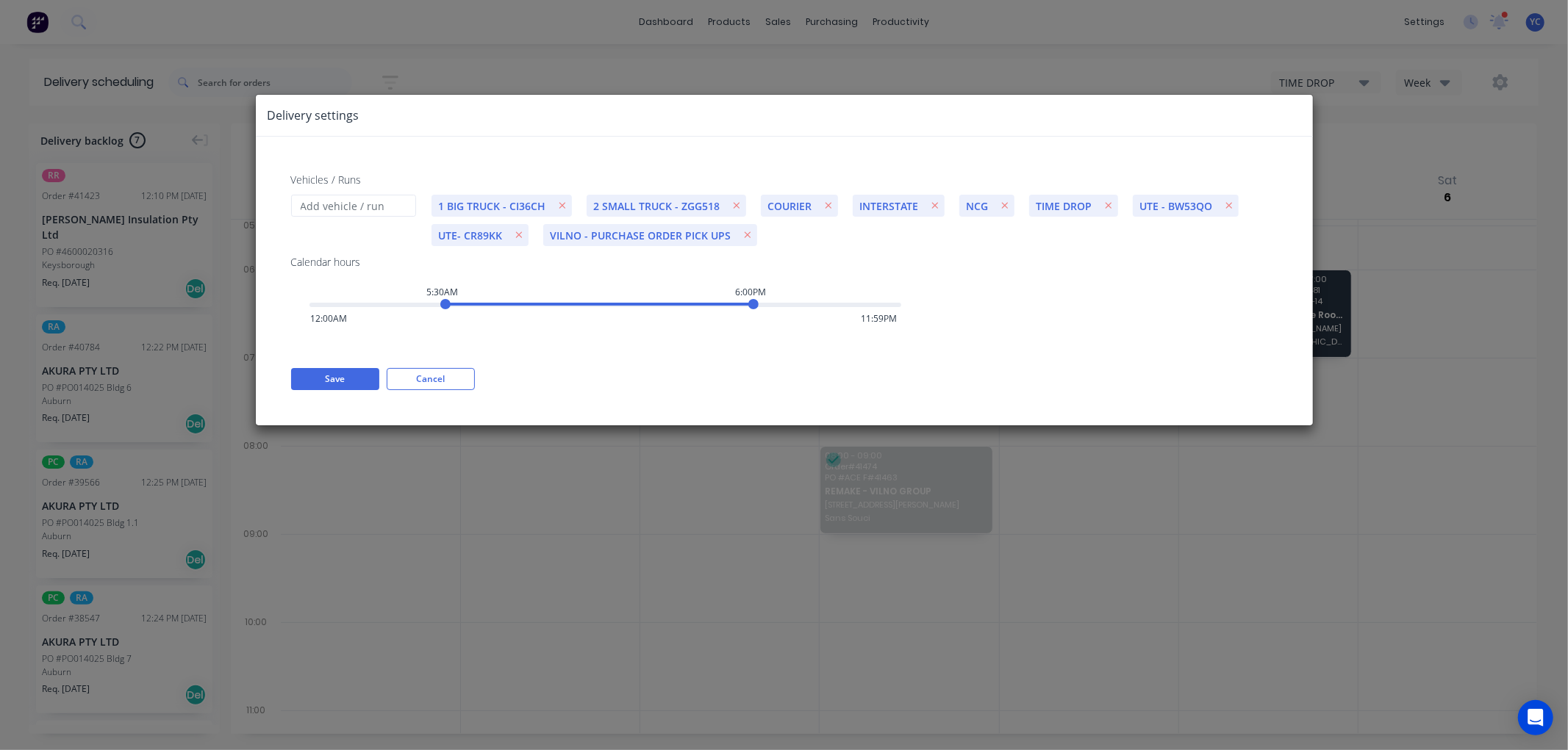
drag, startPoint x: 430, startPoint y: 379, endPoint x: 952, endPoint y: 294, distance: 528.9
click at [431, 378] on button "Cancel" at bounding box center [431, 378] width 88 height 22
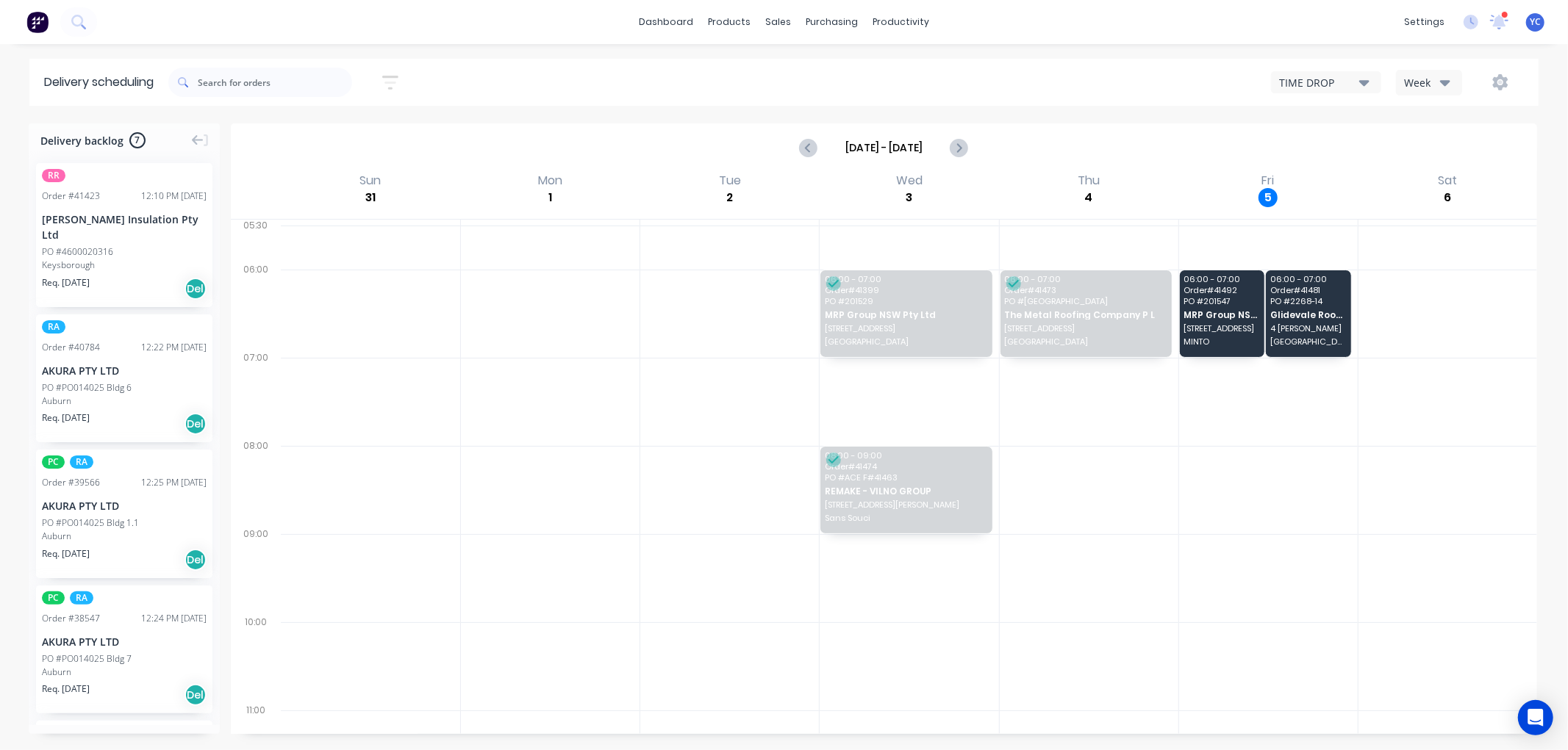
click at [1419, 82] on div "Week" at bounding box center [1425, 83] width 43 height 15
click at [1426, 145] on div "Vehicle" at bounding box center [1468, 150] width 145 height 30
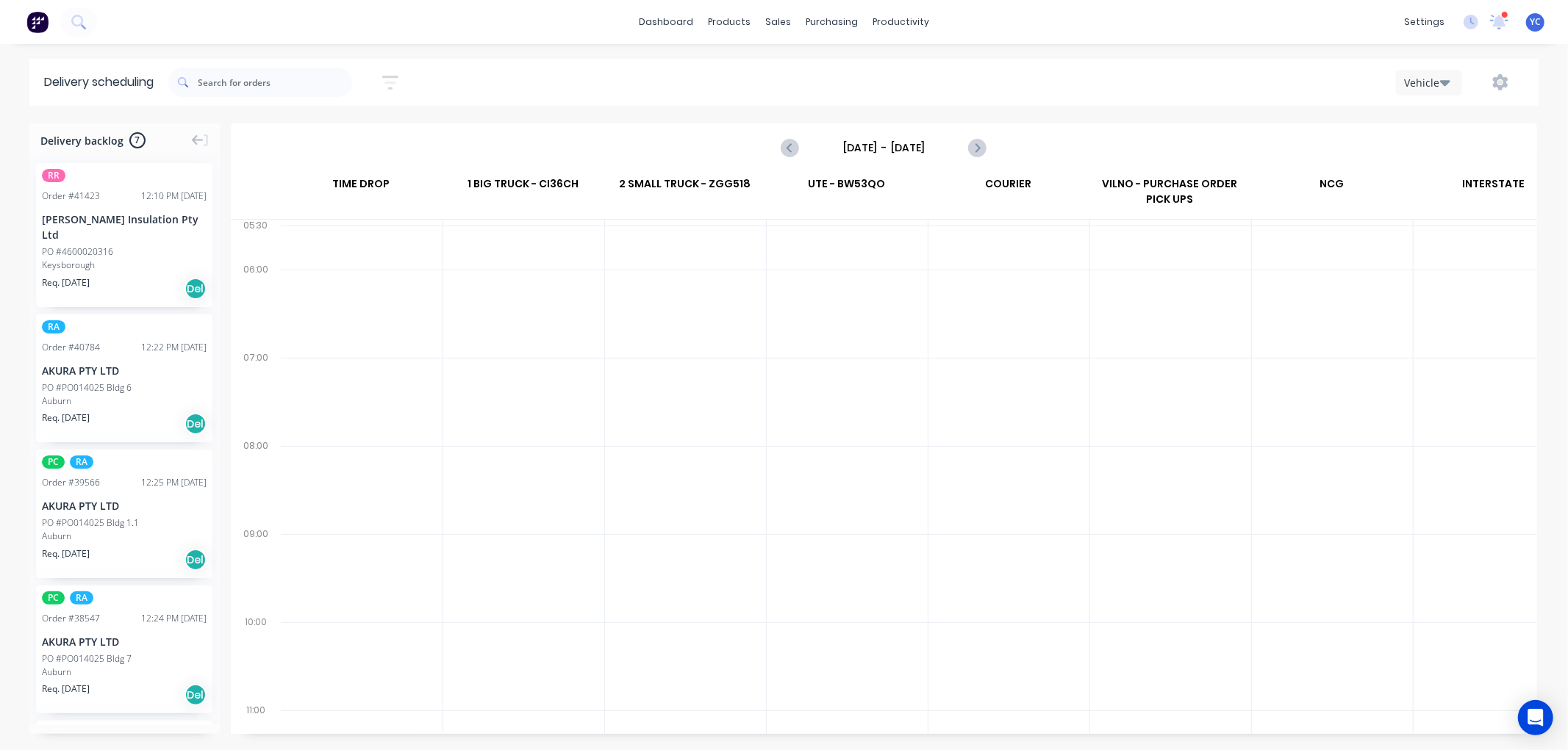
scroll to position [0, 1]
click at [979, 149] on icon "Next page" at bounding box center [977, 147] width 17 height 17
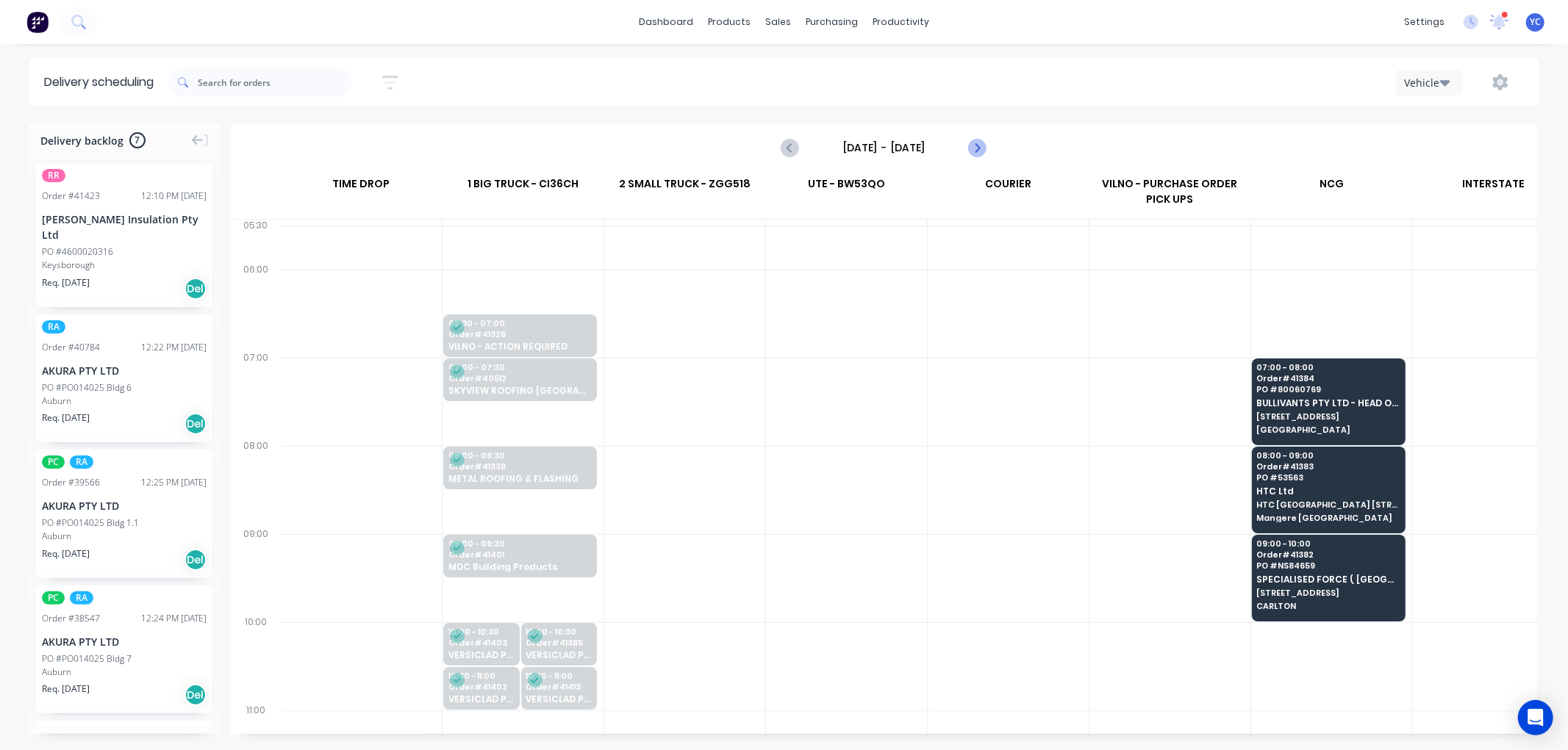
click at [979, 149] on icon "Next page" at bounding box center [977, 147] width 17 height 17
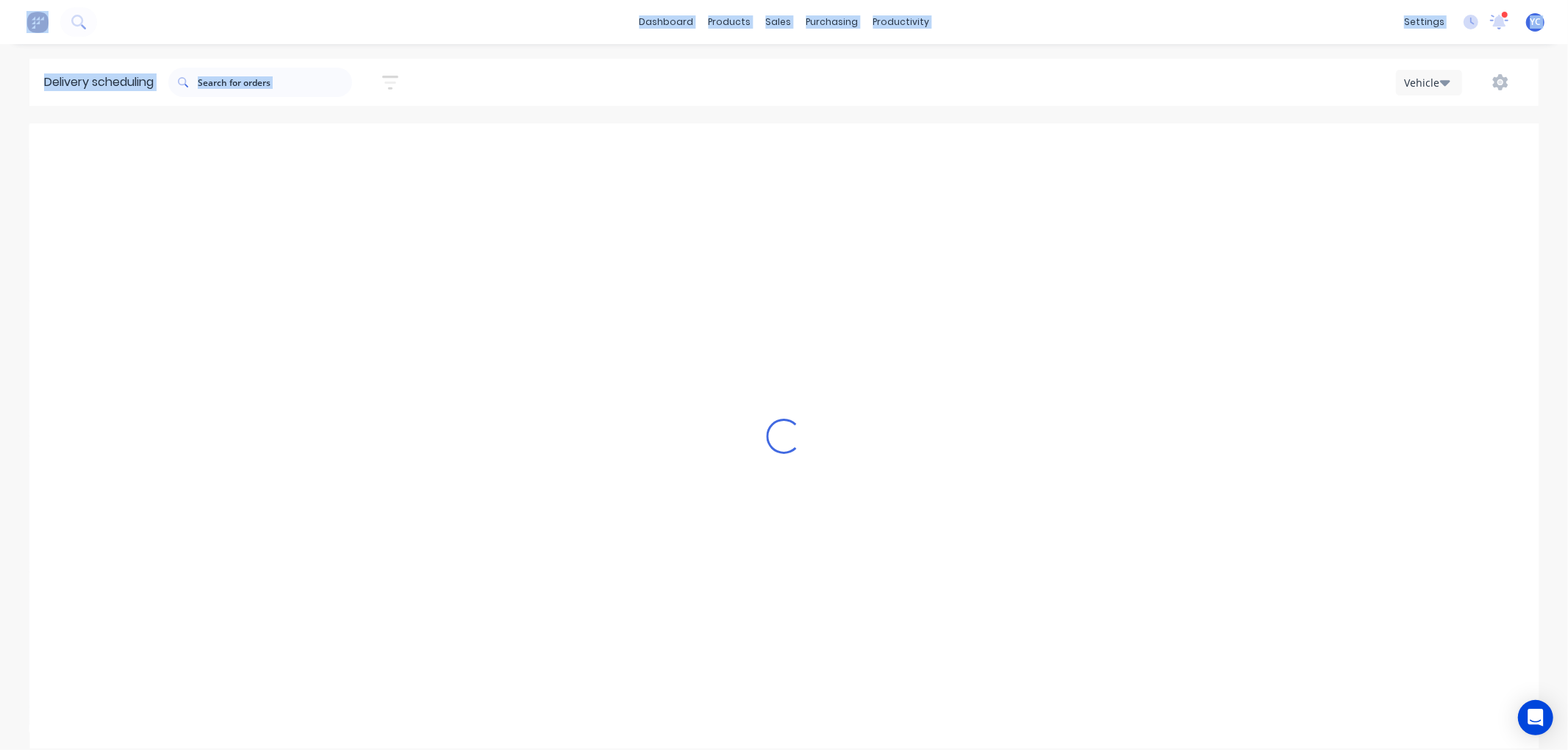
click at [979, 149] on div "Loading..." at bounding box center [784, 435] width 1509 height 625
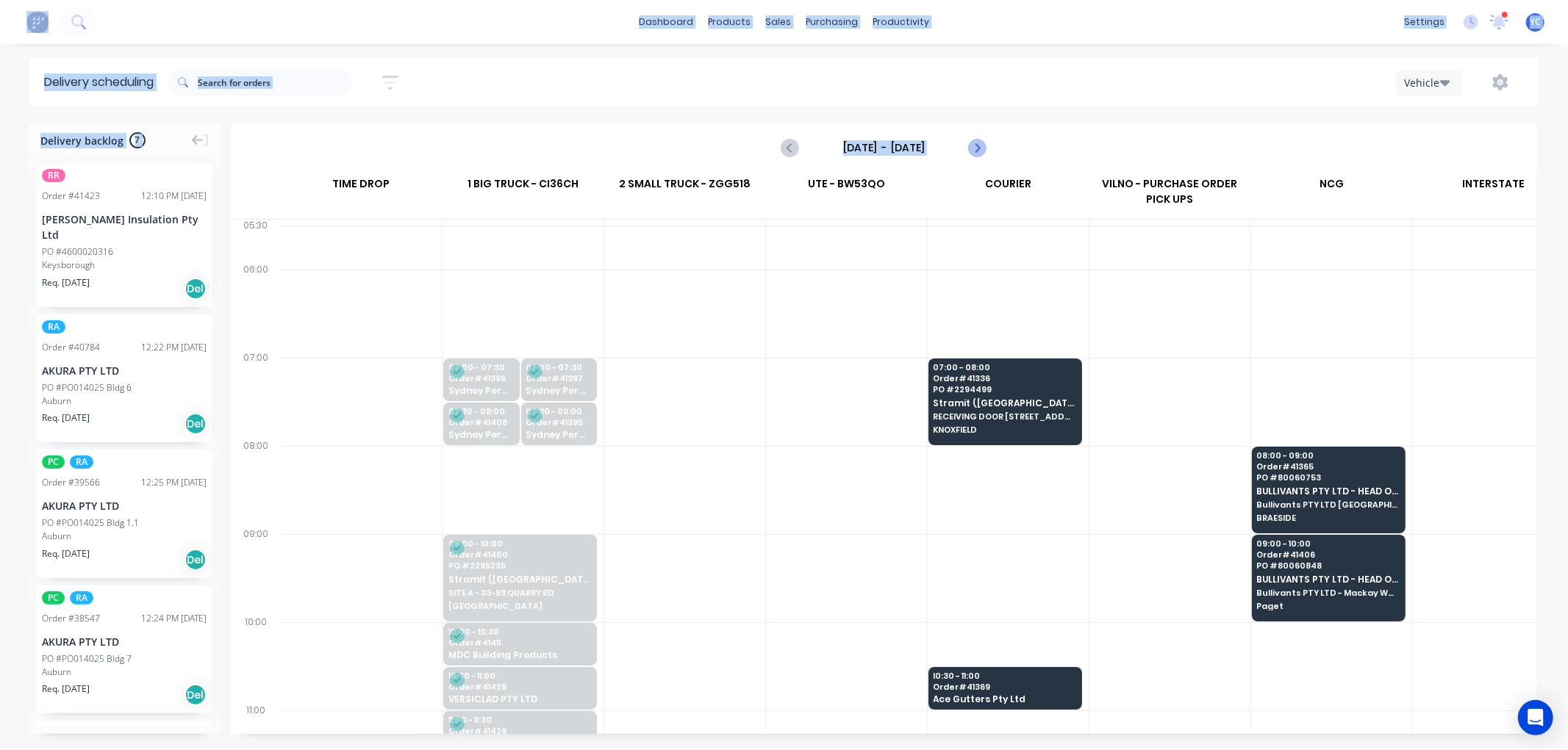
click at [979, 149] on icon "Next page" at bounding box center [977, 147] width 17 height 17
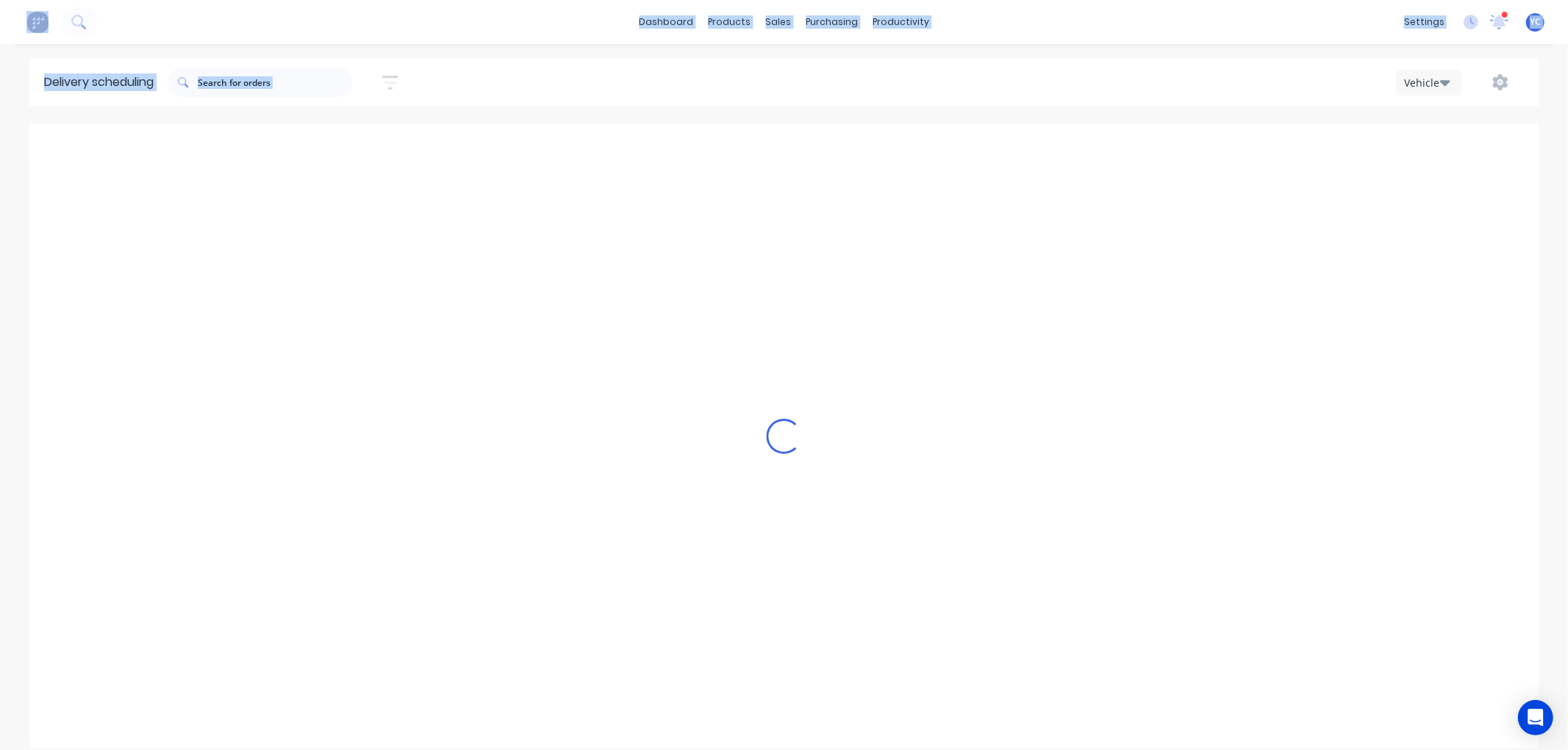
click at [979, 149] on icon "Next page" at bounding box center [977, 147] width 17 height 17
type input "[DATE] - [DATE]"
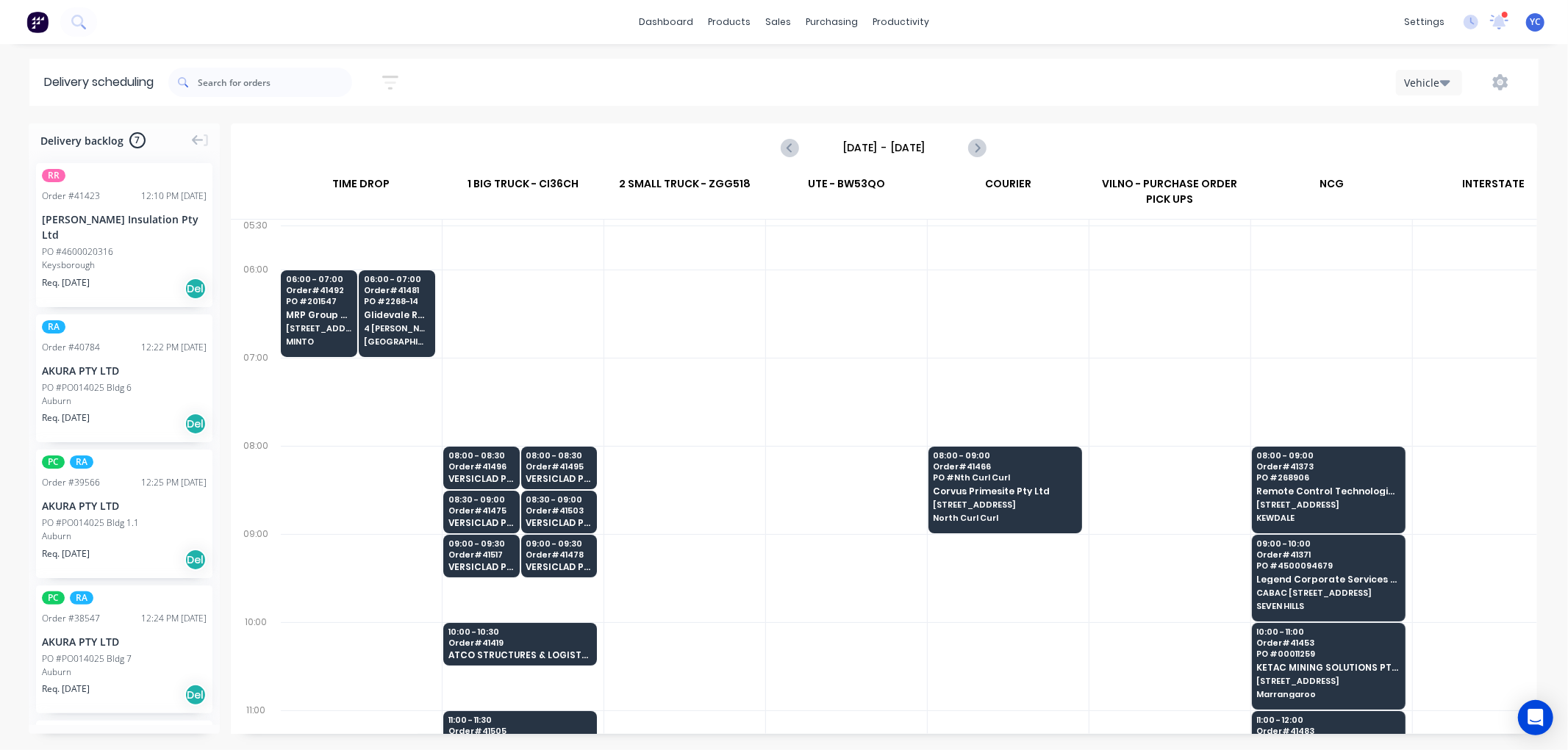
drag, startPoint x: 979, startPoint y: 149, endPoint x: 952, endPoint y: 112, distance: 45.8
click at [952, 112] on div "Delivery scheduling Sort by Most recent Created date Required date Order number…" at bounding box center [784, 404] width 1568 height 691
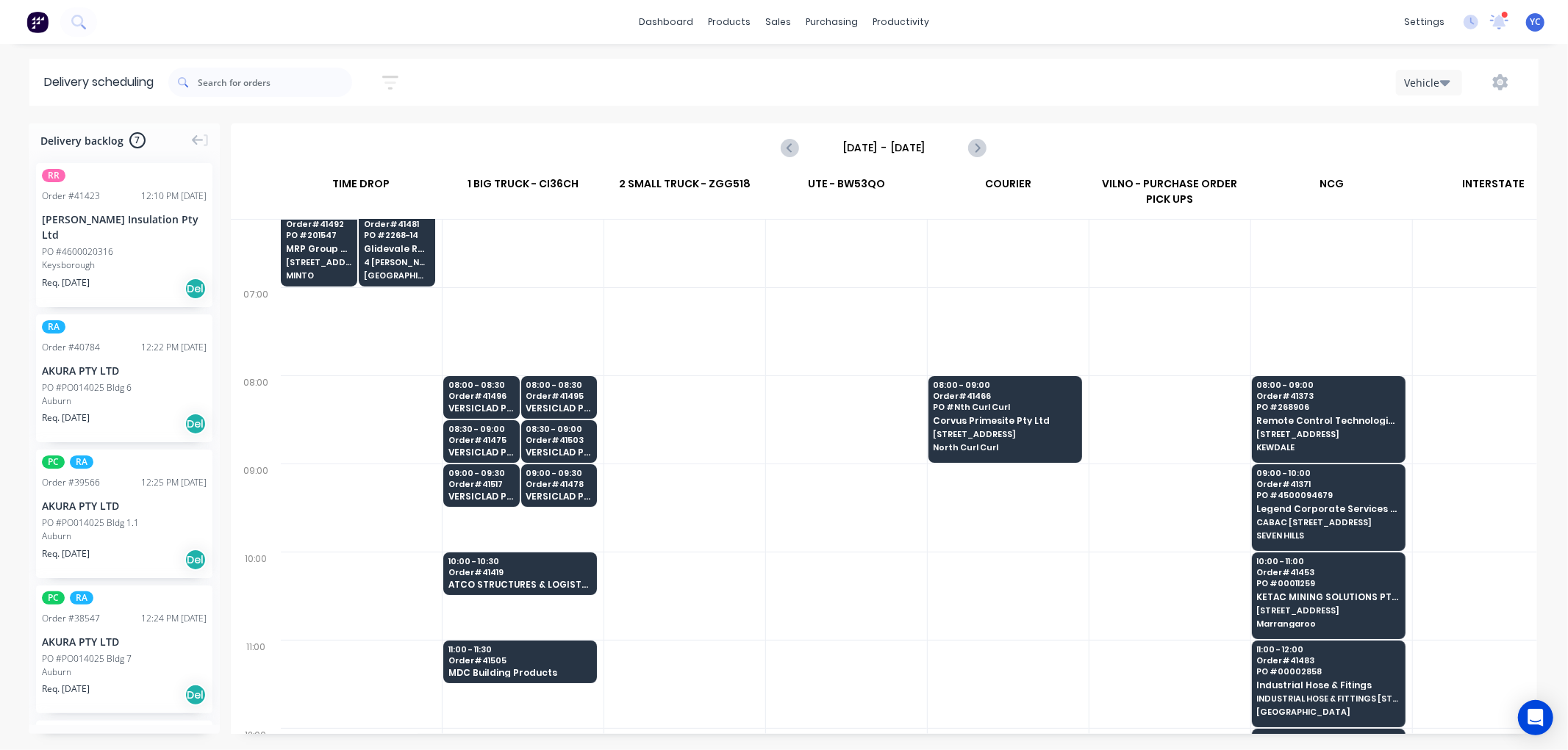
scroll to position [81, 1]
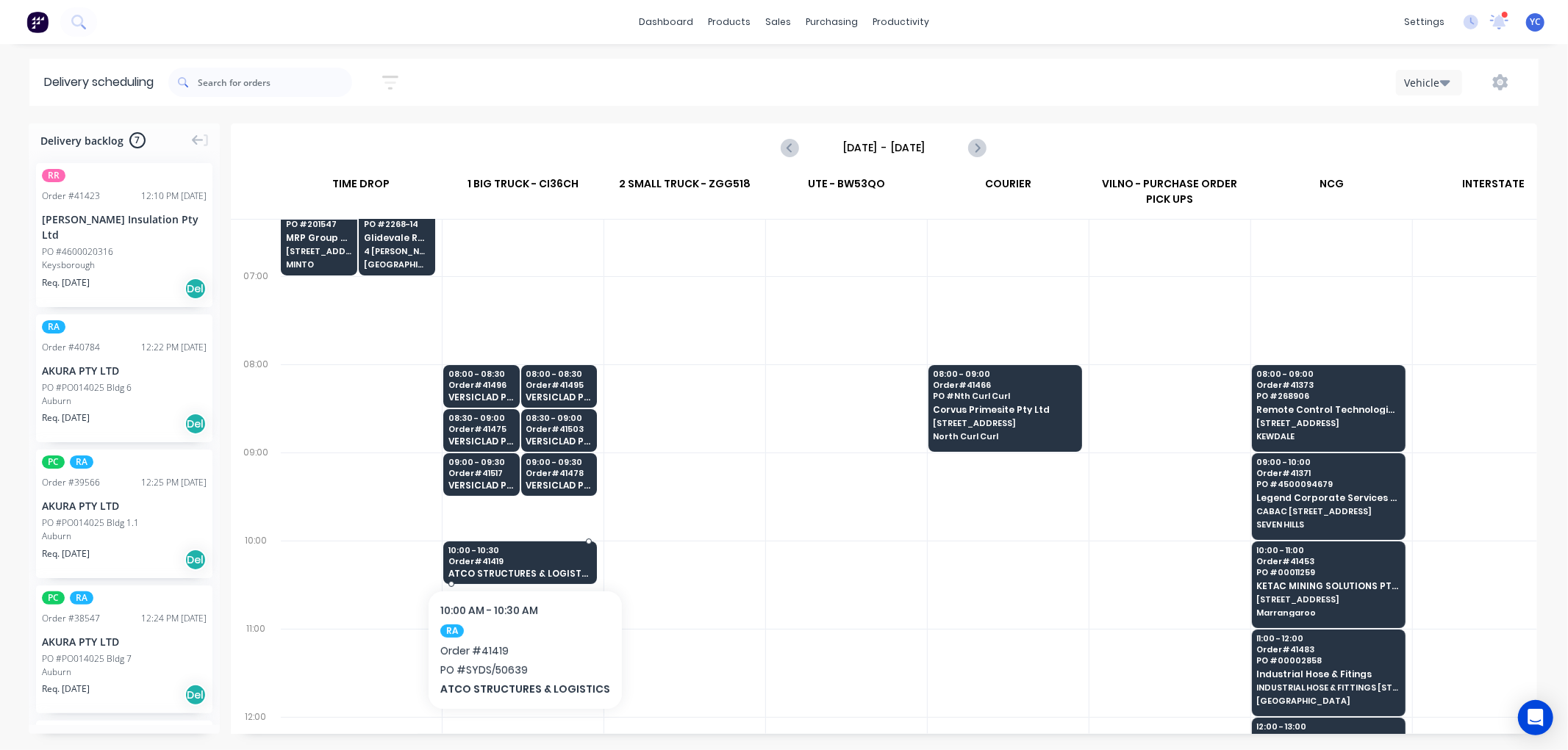
click at [527, 562] on span "Order # 41419" at bounding box center [520, 562] width 143 height 9
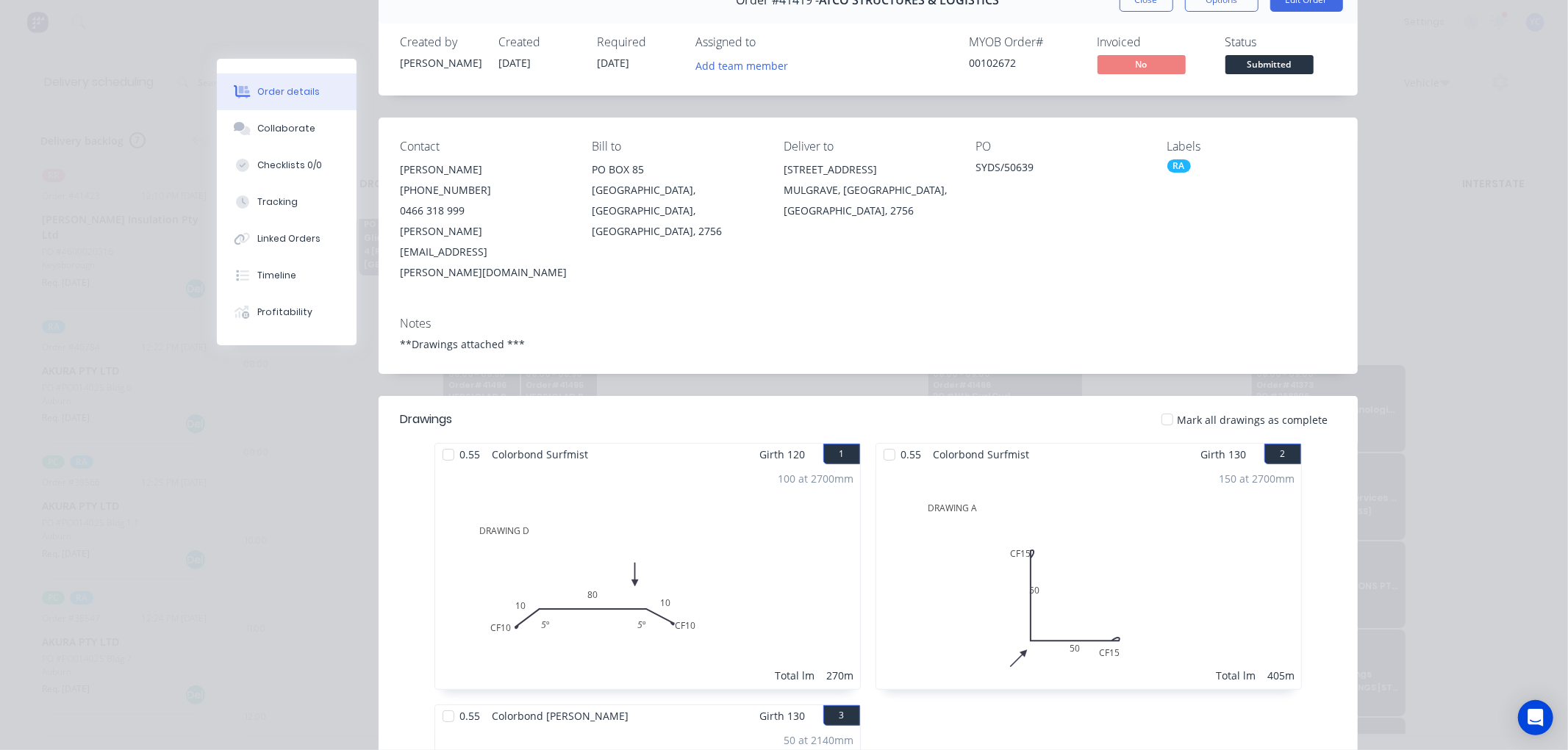
scroll to position [0, 0]
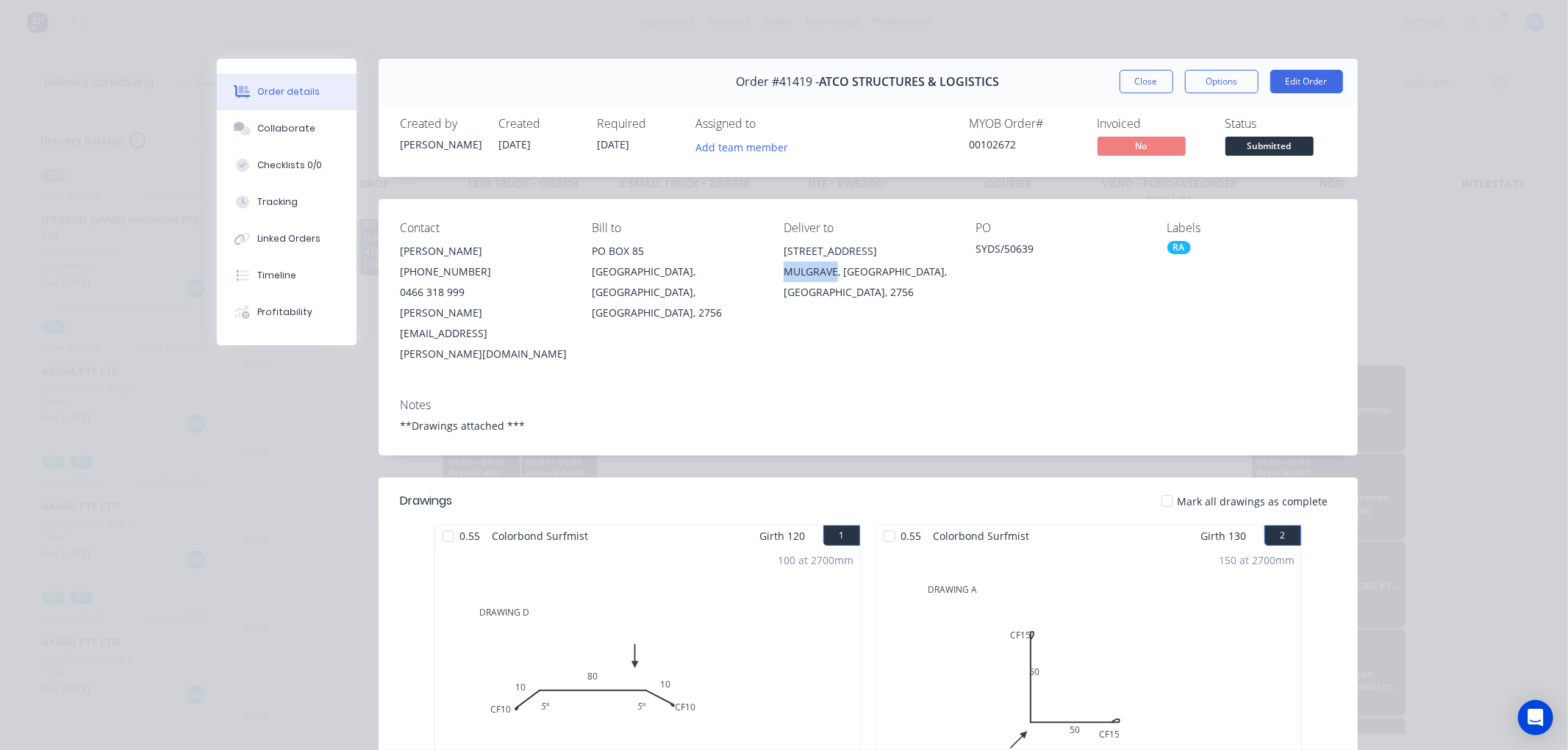
drag, startPoint x: 778, startPoint y: 271, endPoint x: 828, endPoint y: 282, distance: 51.2
click at [828, 282] on div "MULGRAVE, New South Wales, Australia, 2756" at bounding box center [867, 282] width 168 height 41
copy div "MULGRAVE"
click at [1145, 86] on button "Close" at bounding box center [1146, 81] width 54 height 24
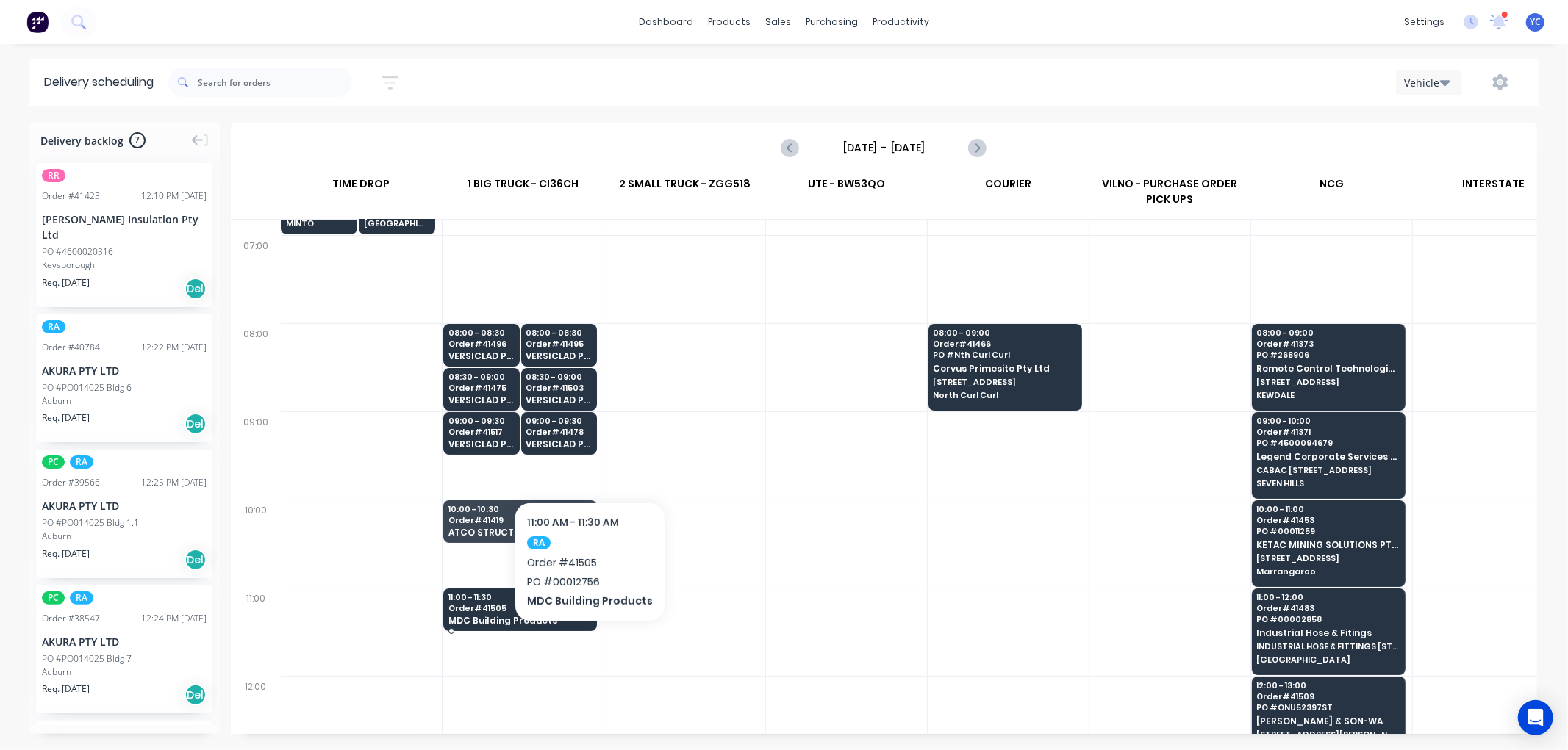
scroll to position [163, 1]
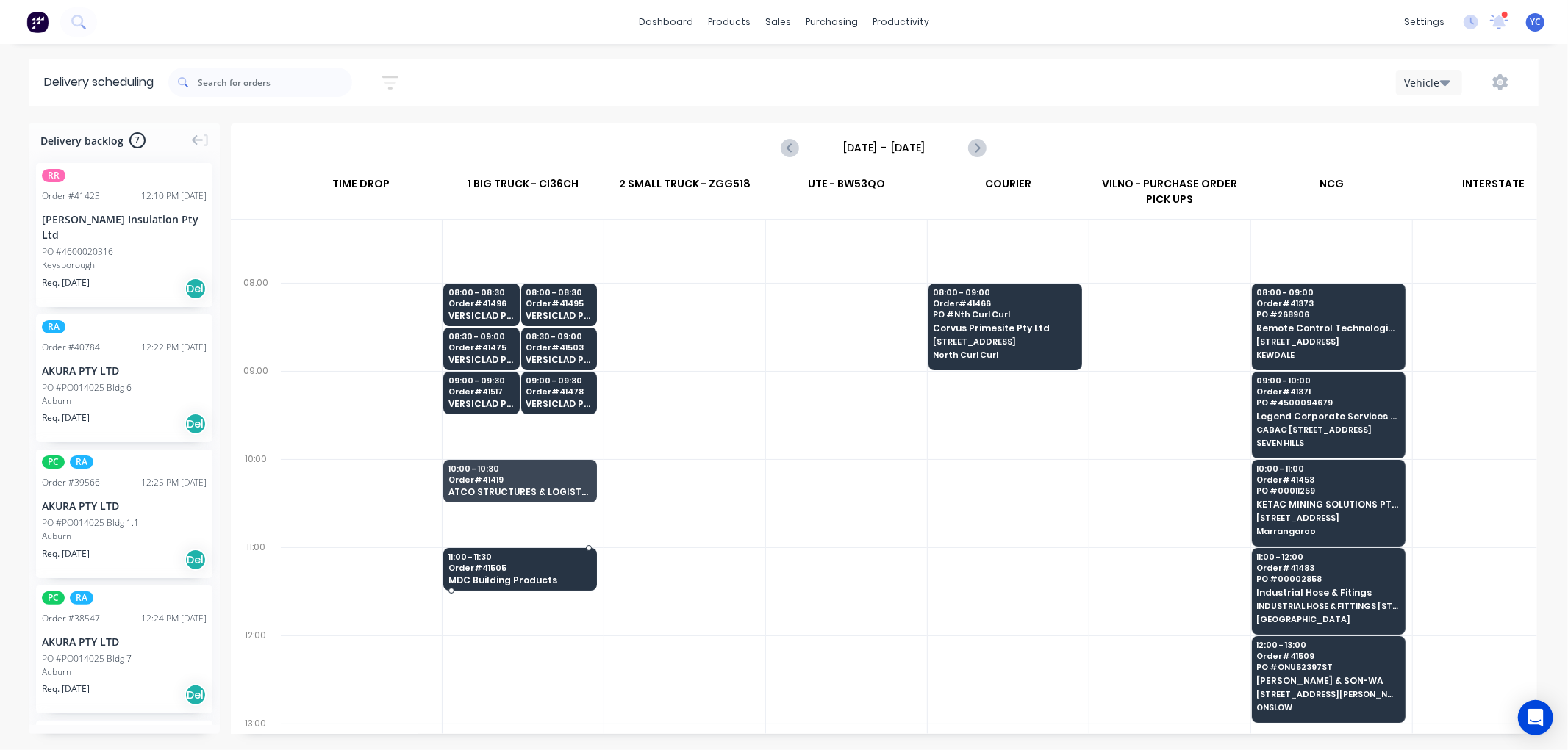
click at [517, 575] on span "MDC Building Products" at bounding box center [520, 580] width 143 height 10
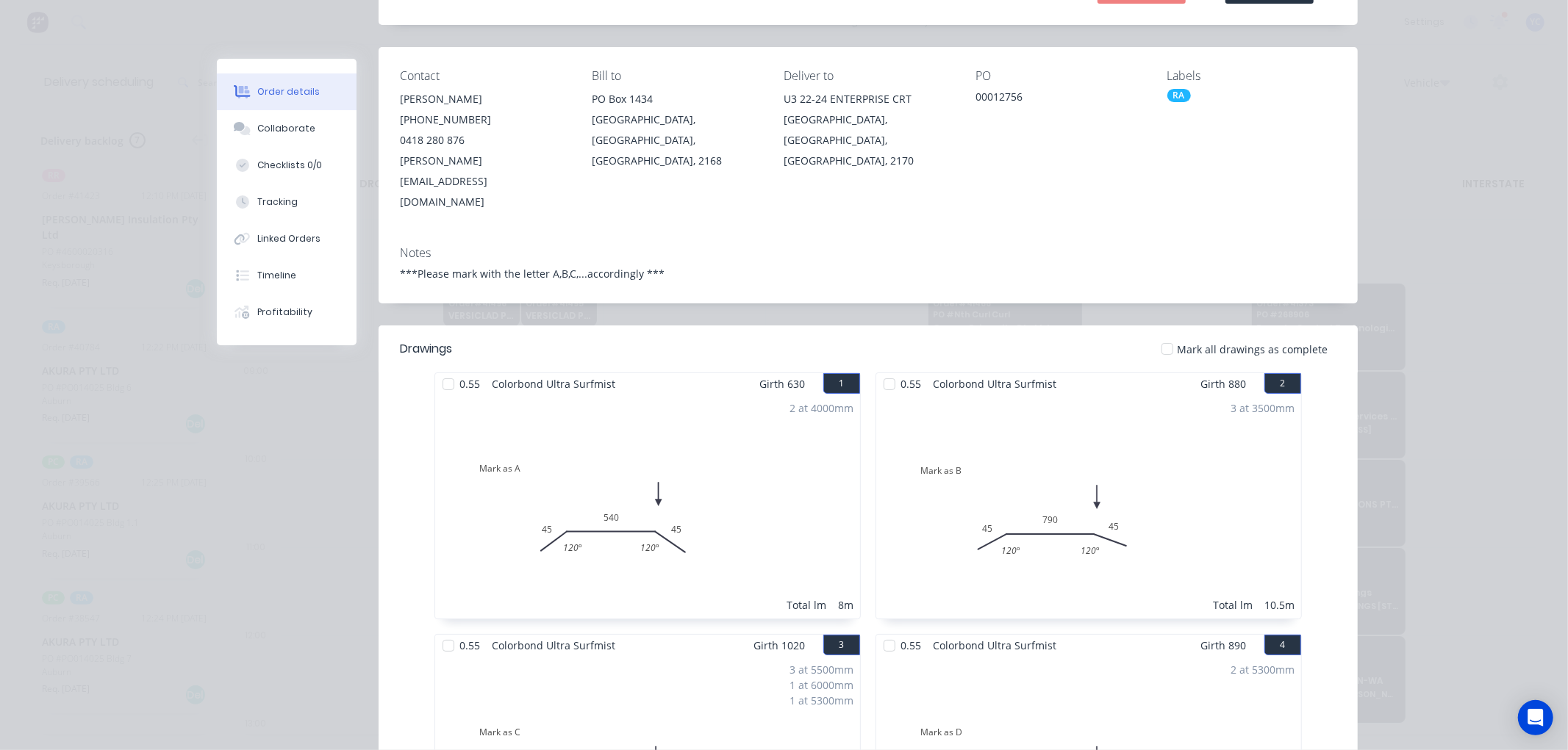
scroll to position [0, 0]
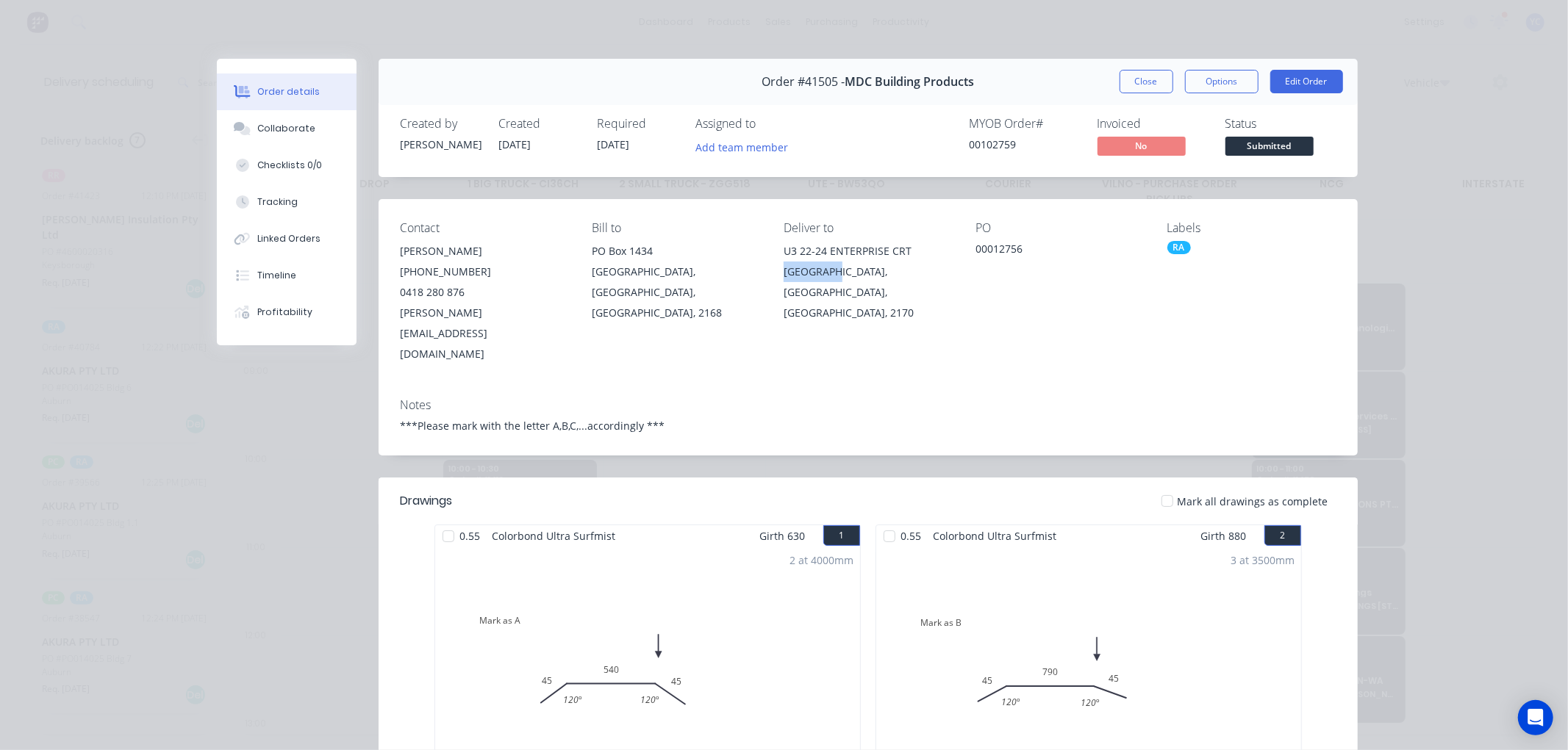
drag, startPoint x: 773, startPoint y: 271, endPoint x: 831, endPoint y: 275, distance: 58.1
click at [831, 275] on div "Contact MICK CHETCUTI (02) 9607 2355 0418 280 876 michael@mdcbuild.com Bill to …" at bounding box center [868, 293] width 979 height 188
drag, startPoint x: 1133, startPoint y: 78, endPoint x: 1126, endPoint y: 84, distance: 9.2
click at [1132, 78] on button "Close" at bounding box center [1146, 81] width 54 height 24
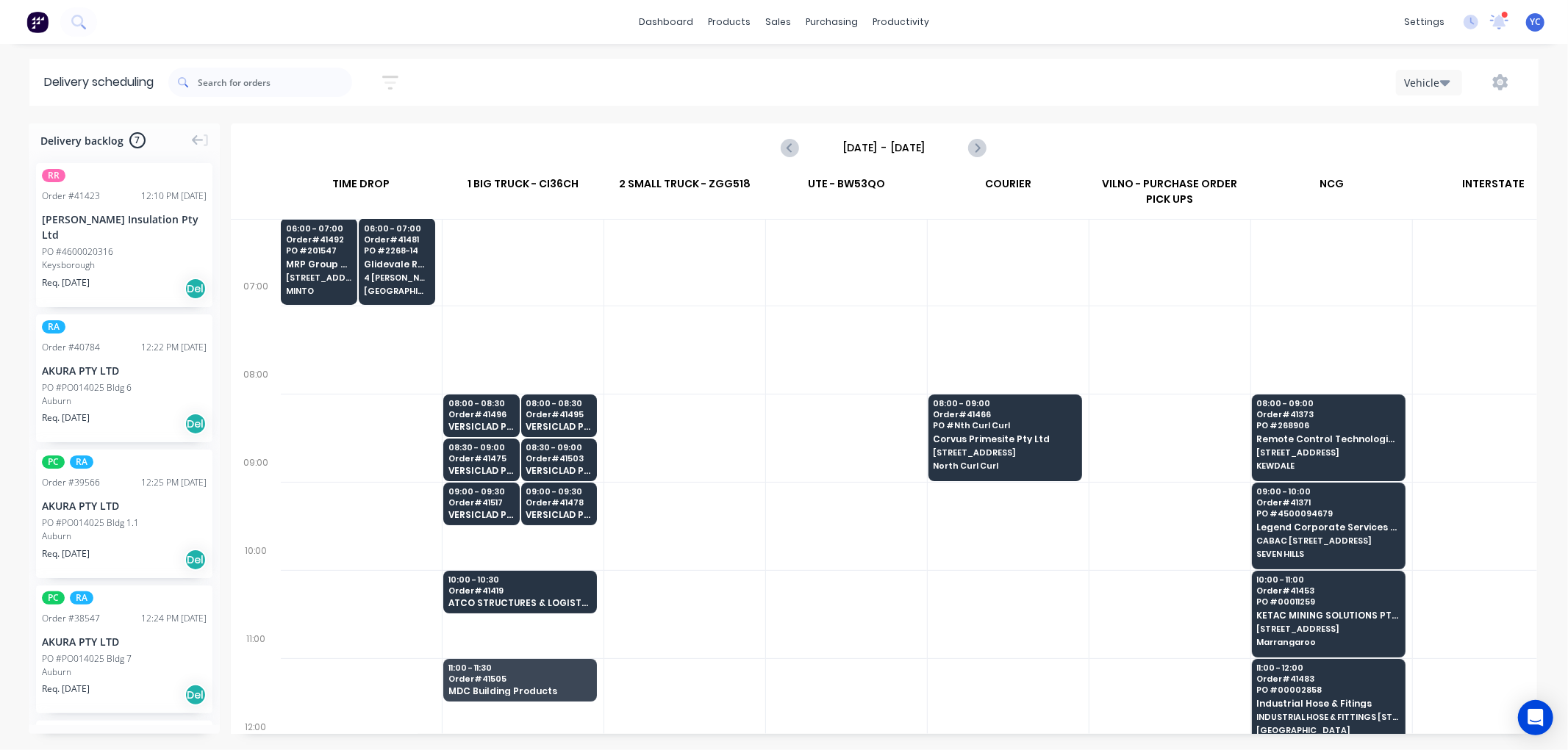
scroll to position [81, 1]
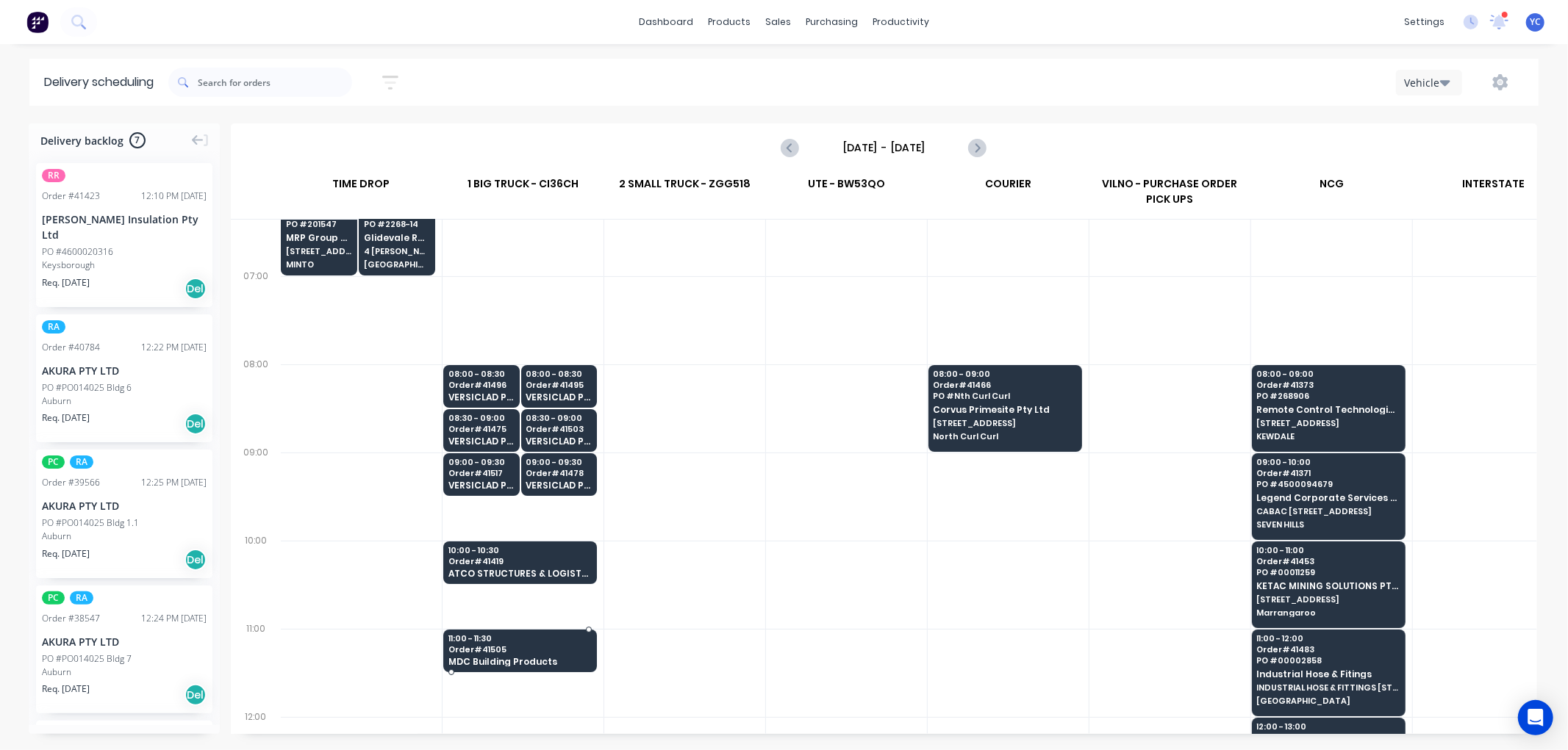
click at [540, 660] on span "MDC Building Products" at bounding box center [520, 662] width 143 height 10
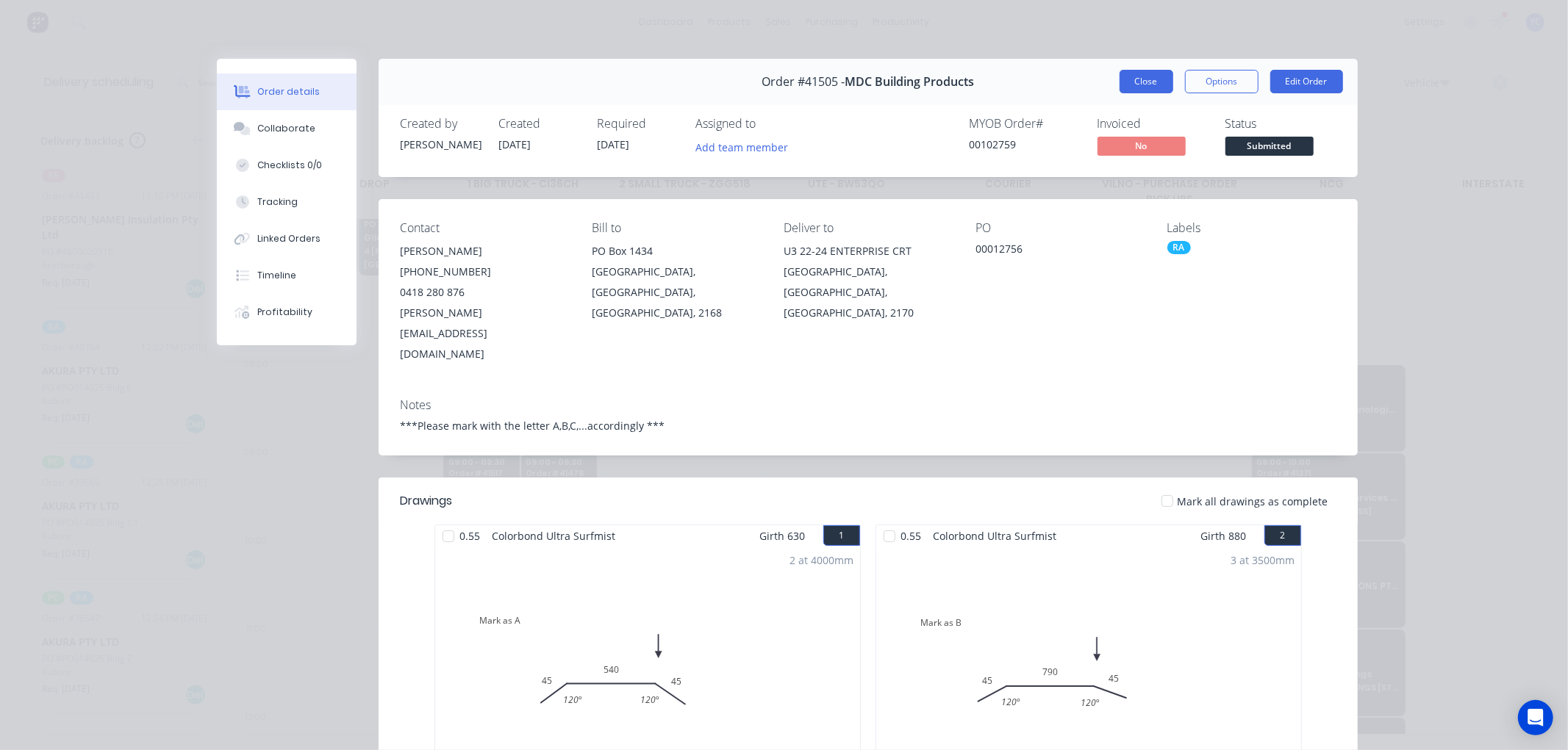
click at [1145, 83] on button "Close" at bounding box center [1146, 81] width 54 height 24
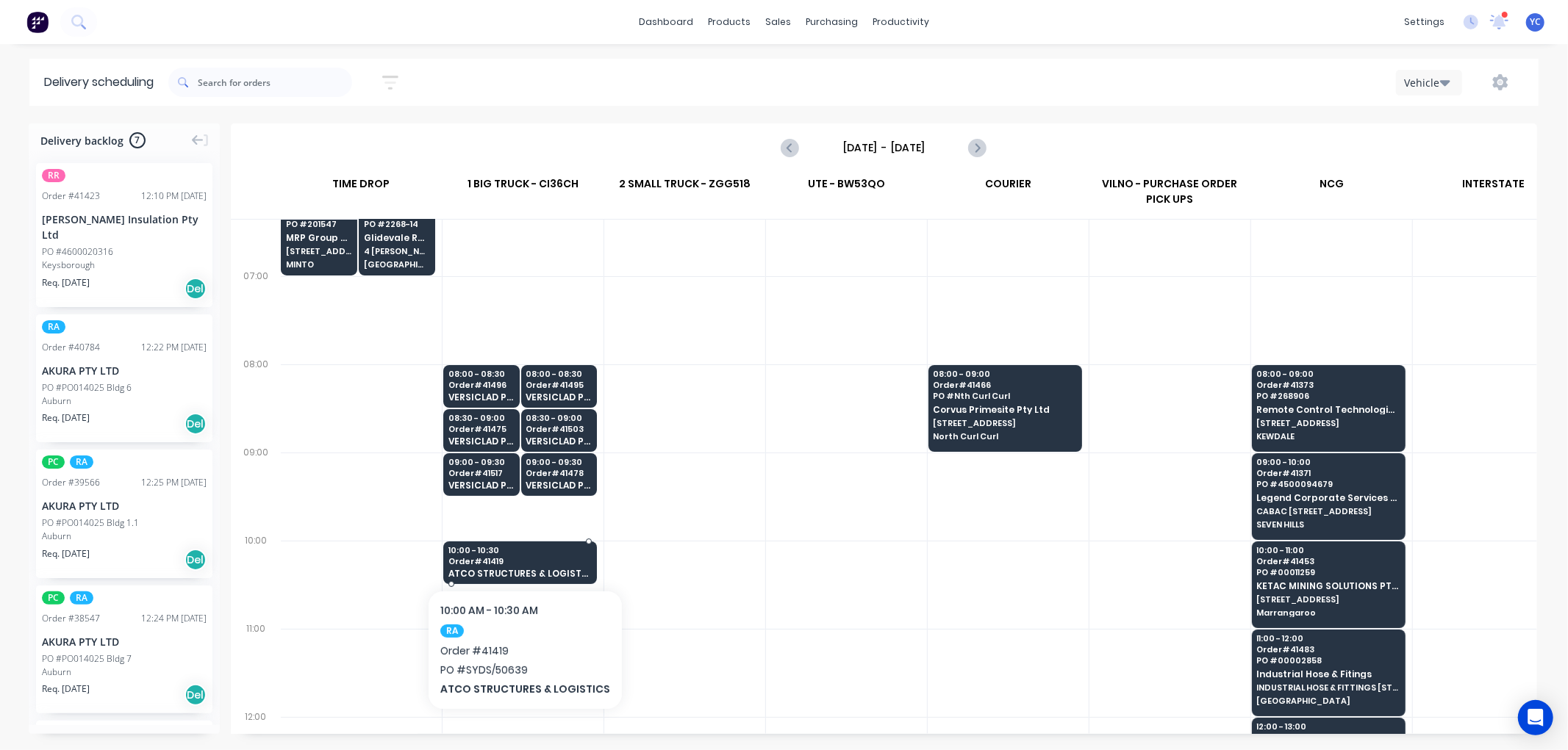
click at [568, 565] on span "Order # 41419" at bounding box center [520, 562] width 143 height 9
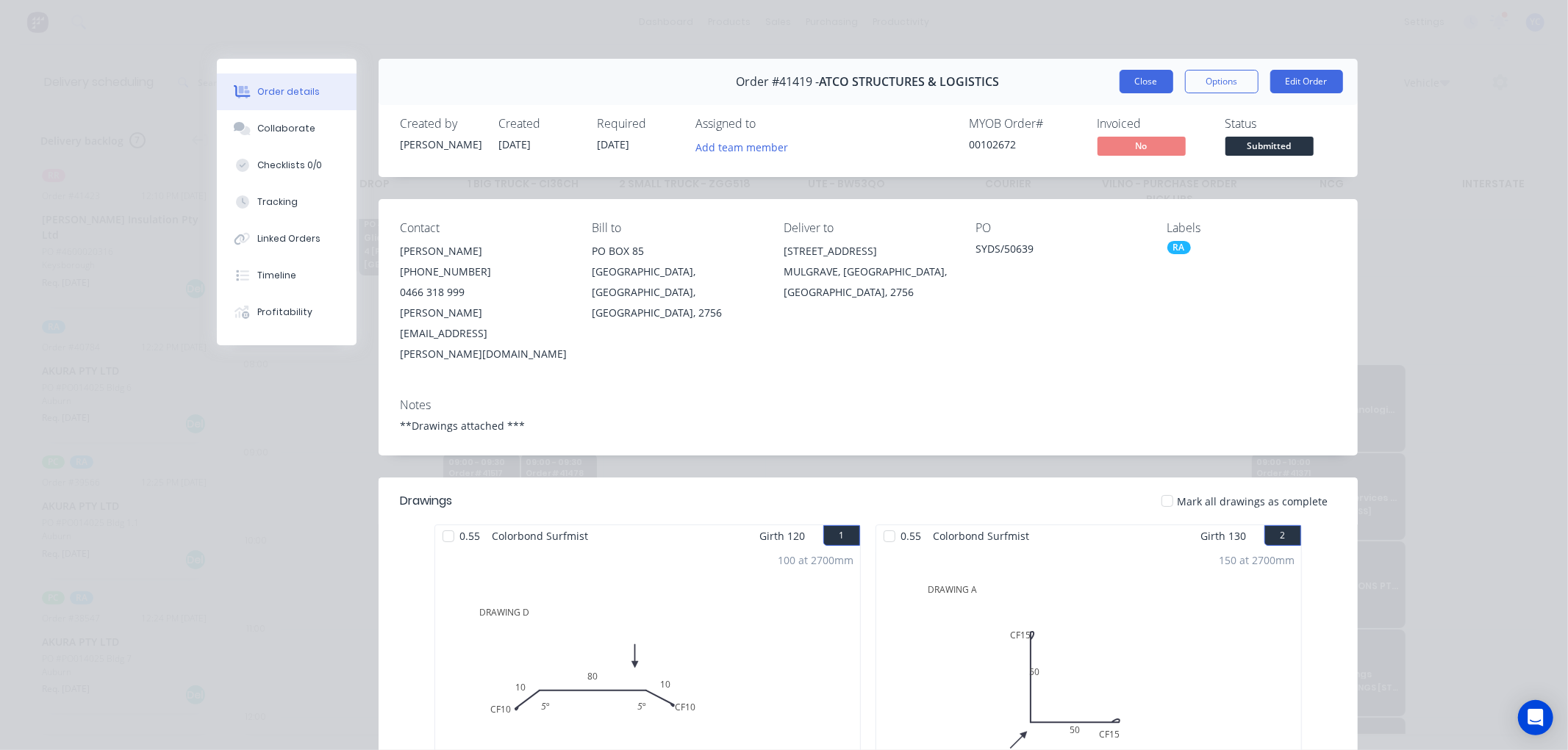
click at [1127, 74] on button "Close" at bounding box center [1146, 81] width 54 height 24
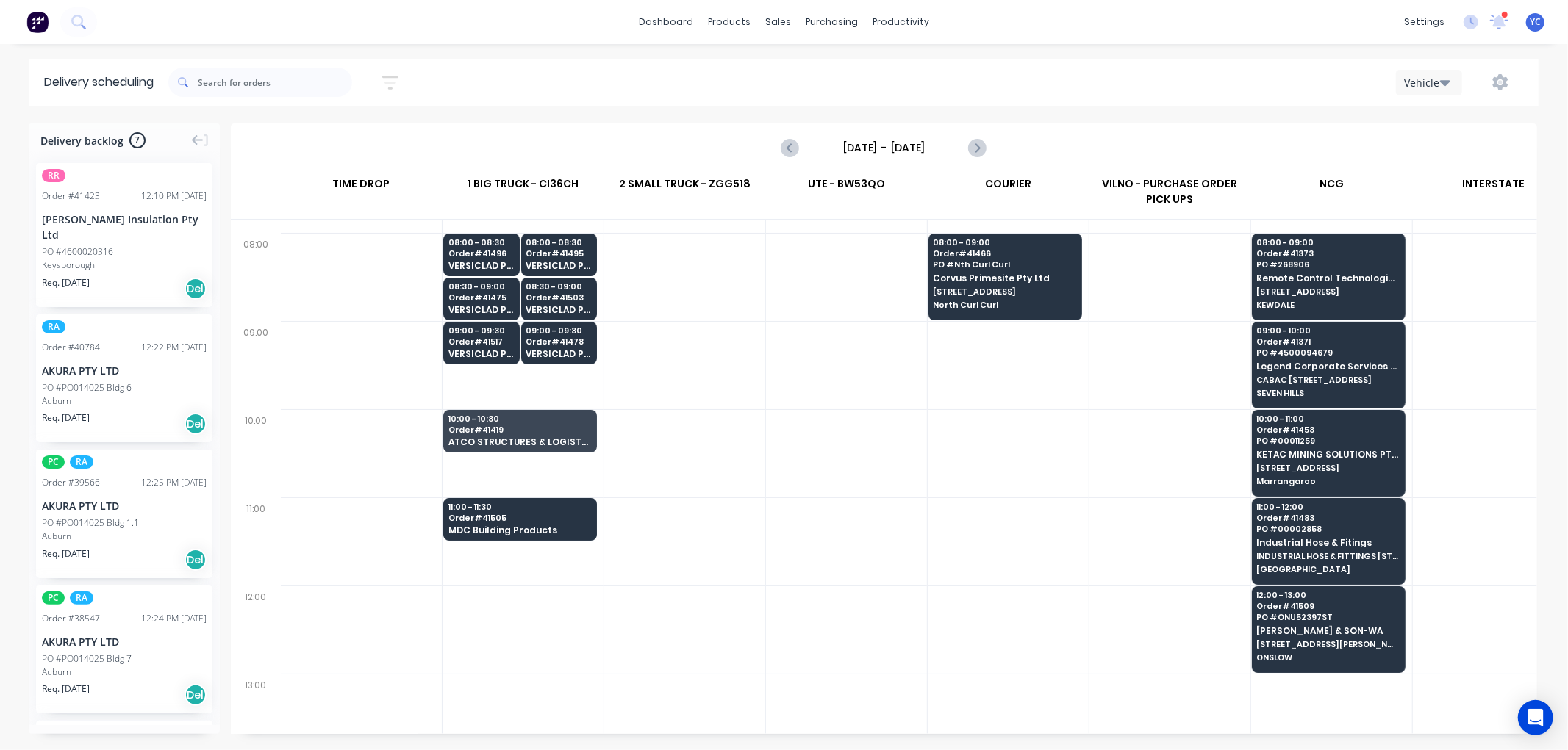
scroll to position [245, 1]
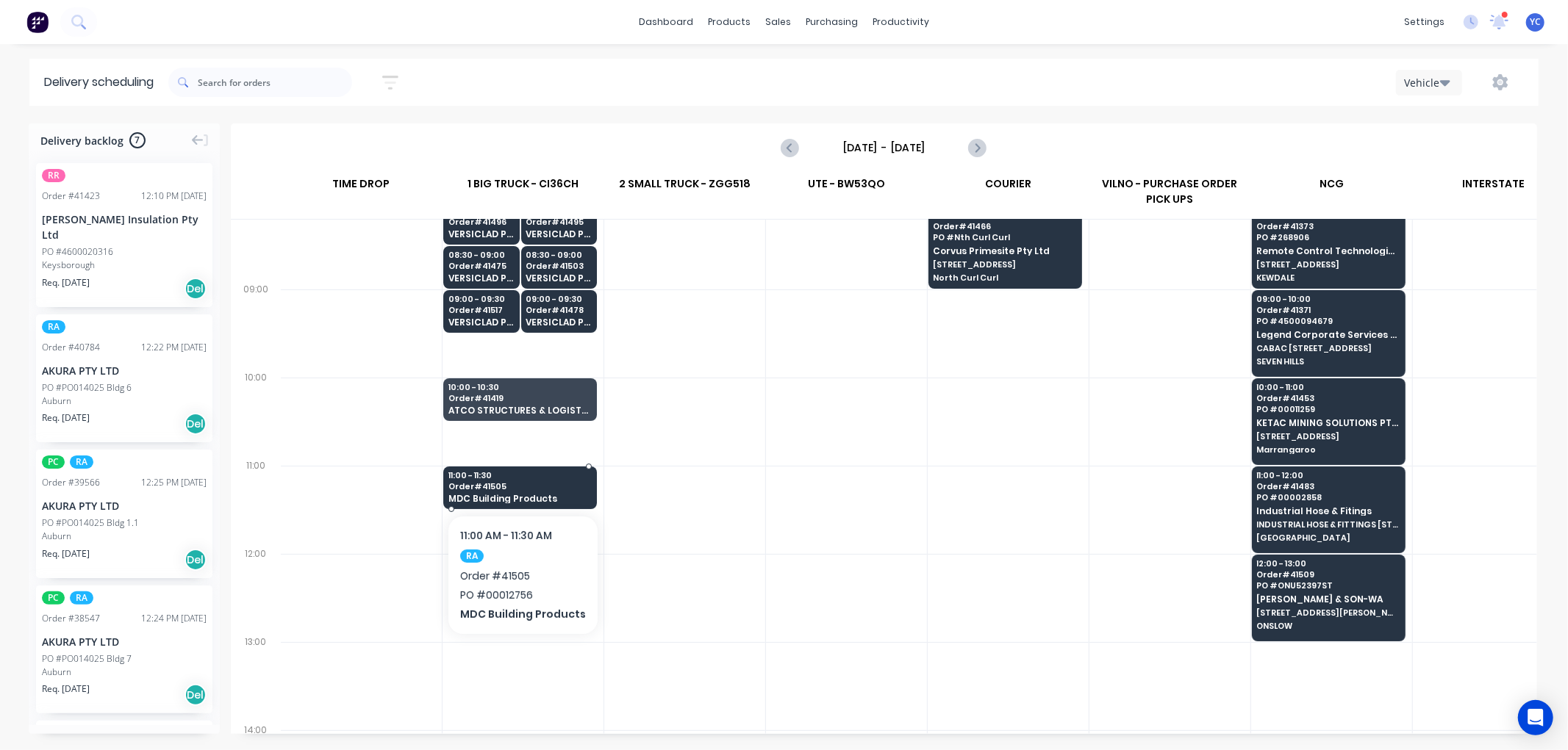
click at [537, 500] on span "MDC Building Products" at bounding box center [520, 498] width 143 height 10
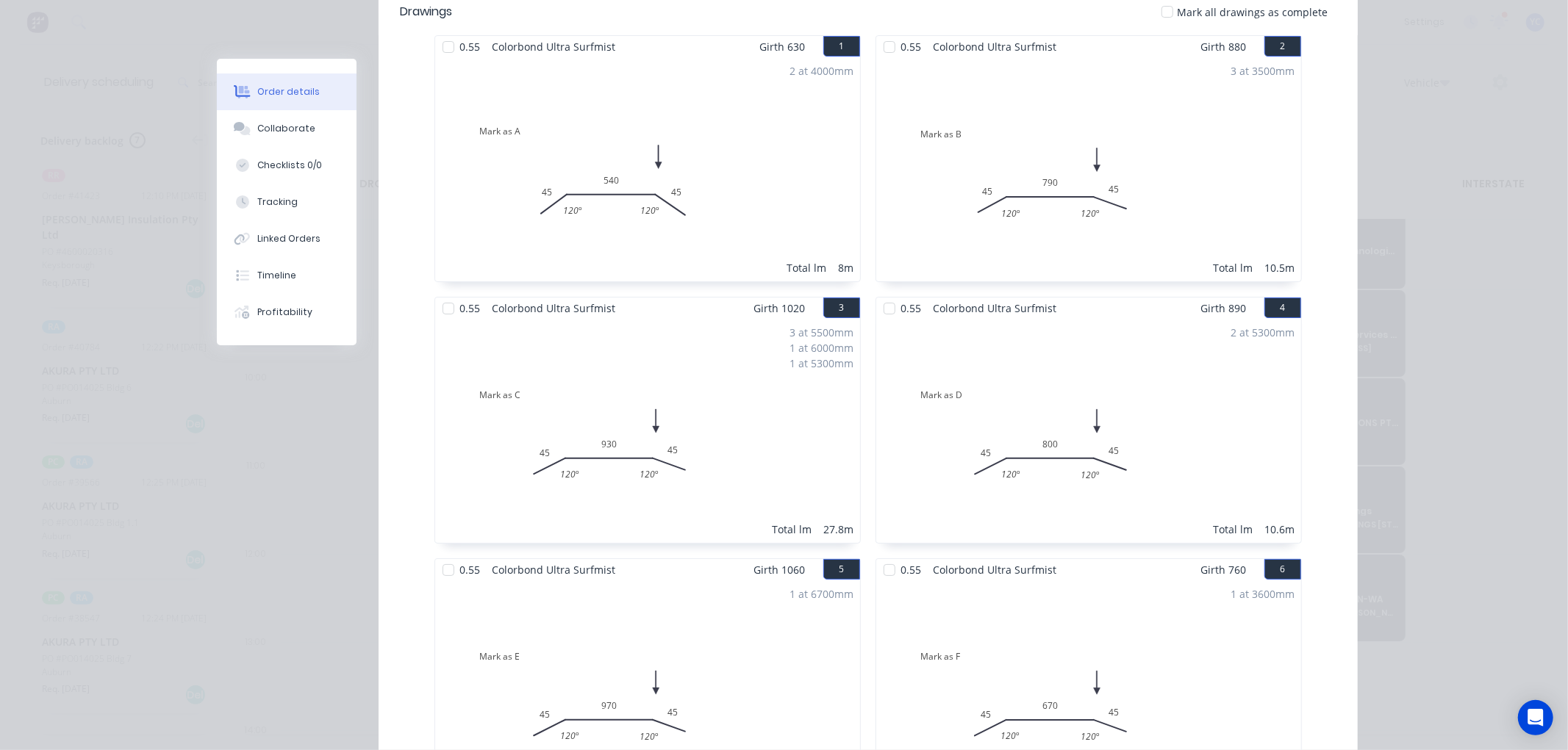
scroll to position [0, 0]
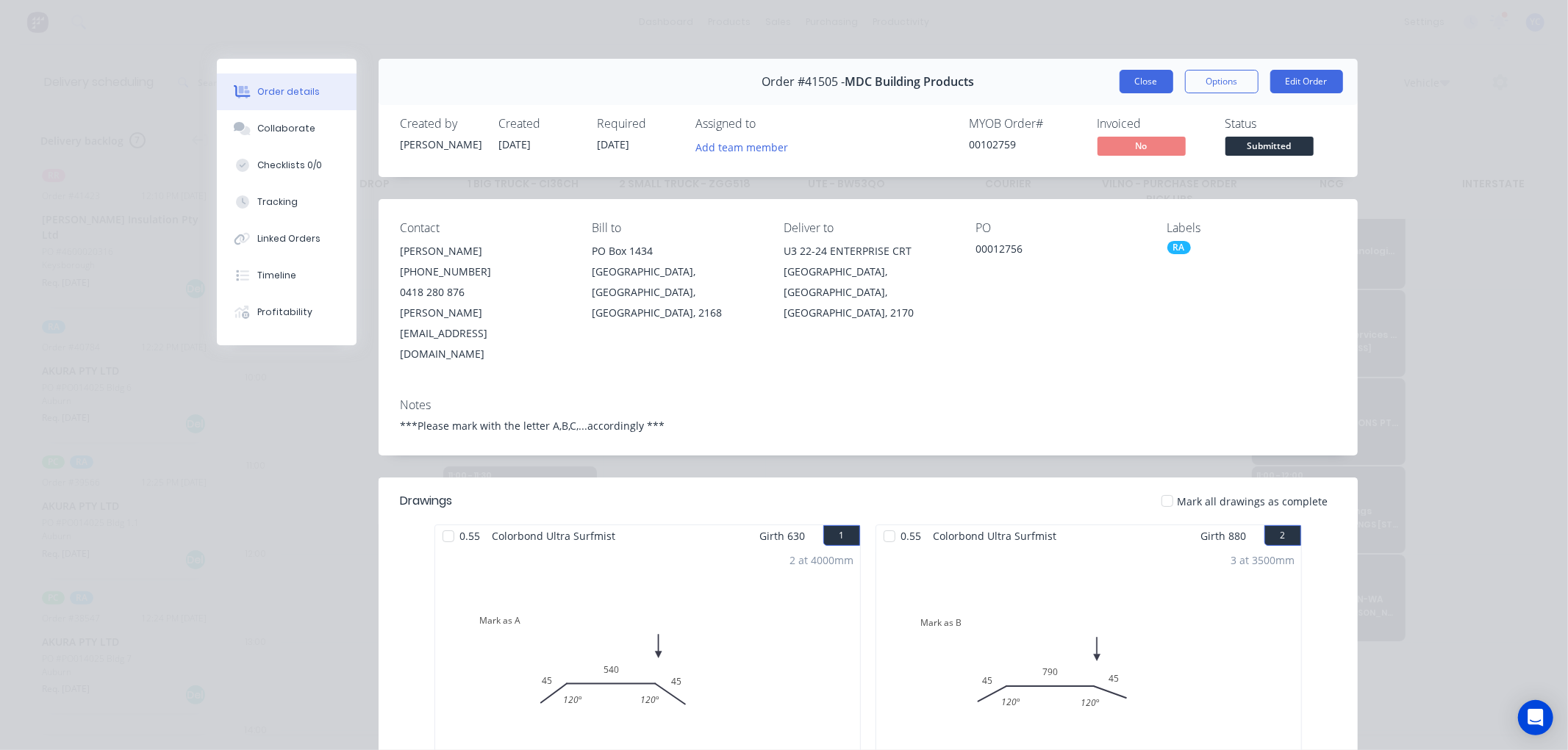
click at [1148, 78] on button "Close" at bounding box center [1146, 81] width 54 height 24
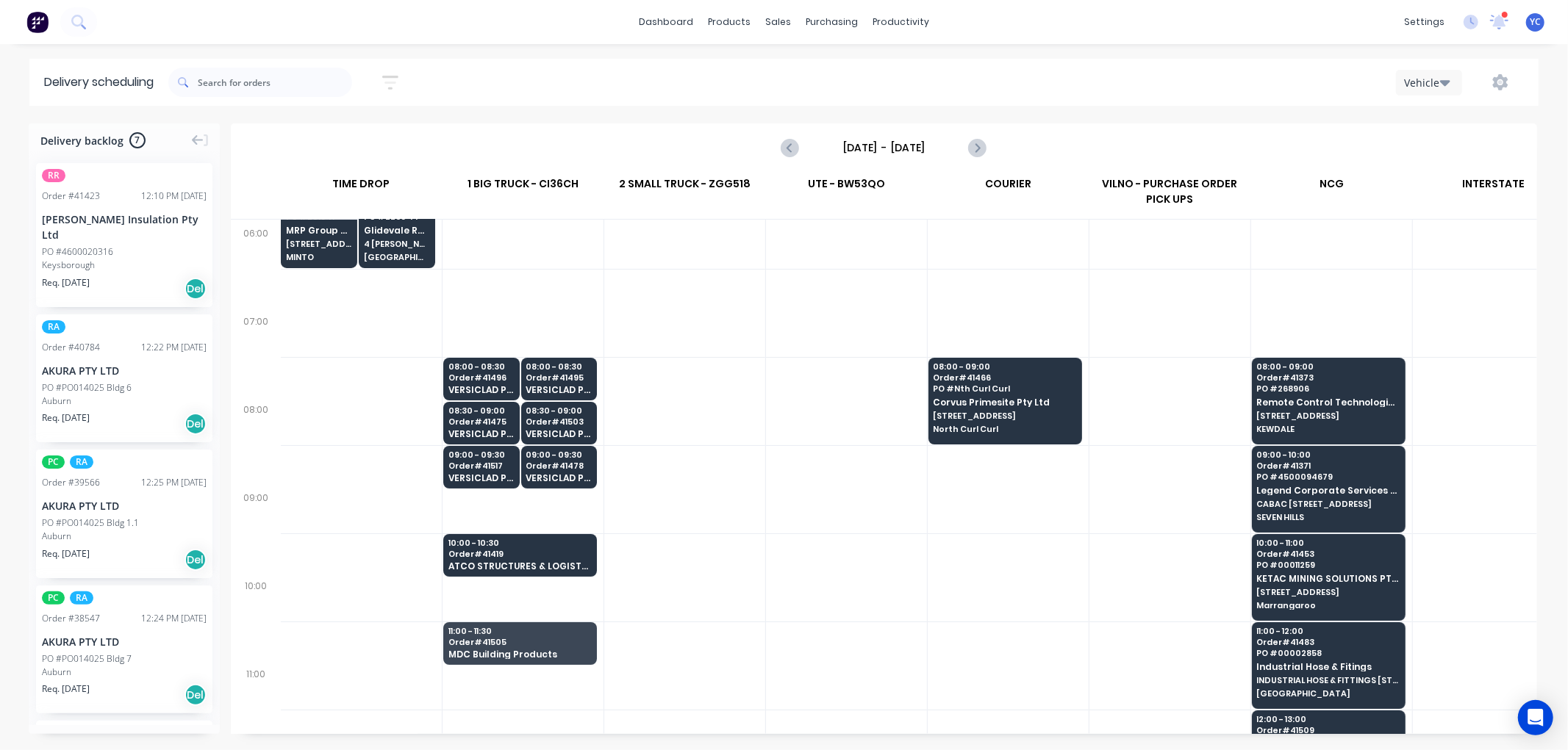
scroll to position [0, 1]
